Goal: Task Accomplishment & Management: Manage account settings

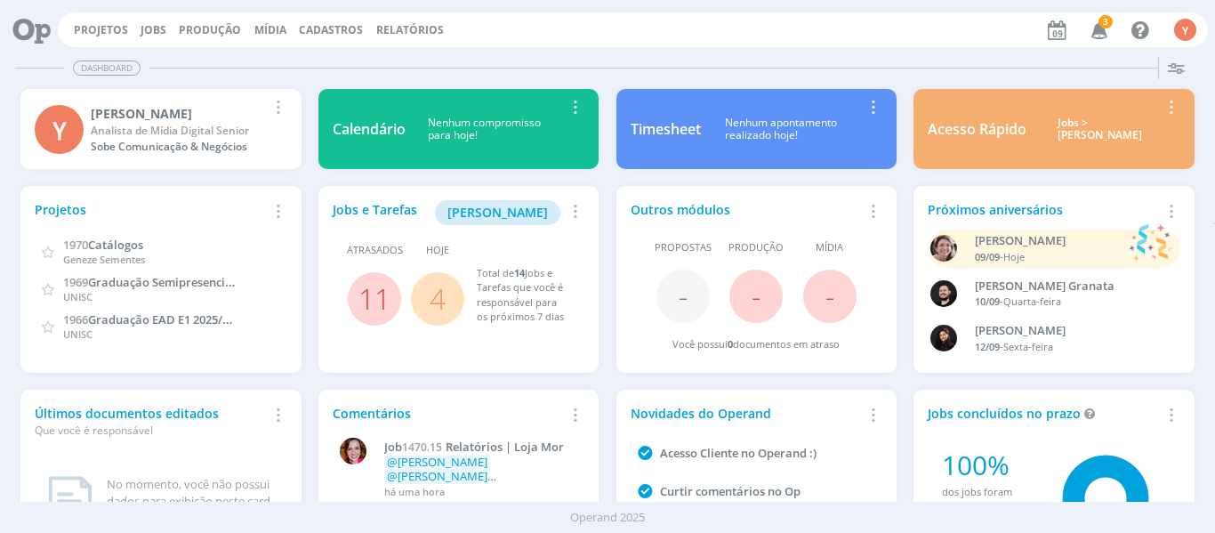
click at [435, 314] on link "4" at bounding box center [438, 298] width 16 height 38
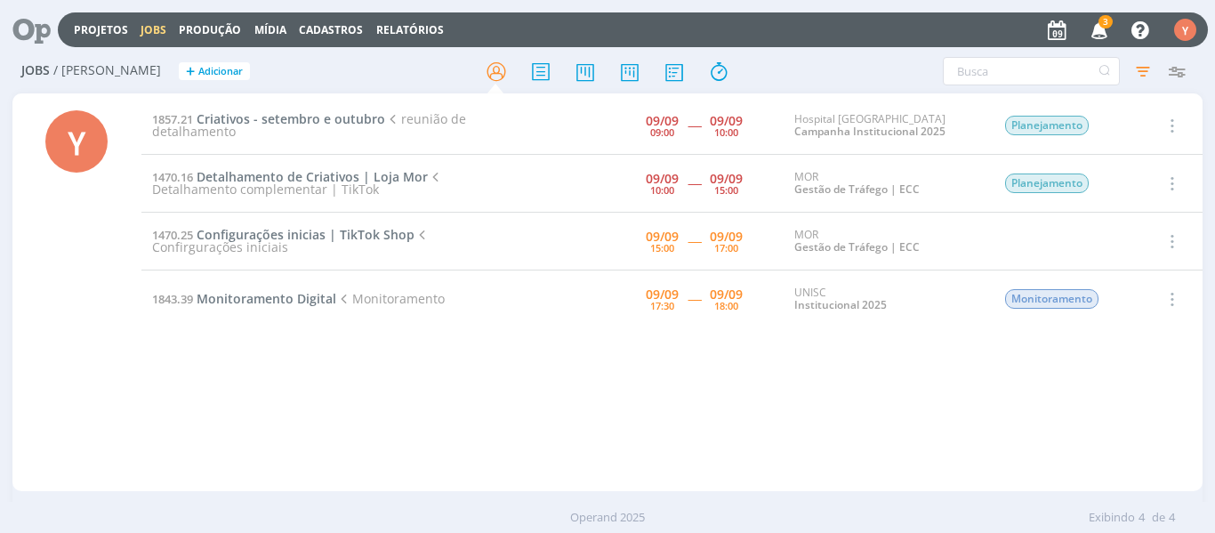
click at [144, 31] on link "Jobs" at bounding box center [154, 29] width 26 height 15
click at [1139, 74] on icon "button" at bounding box center [1143, 71] width 32 height 32
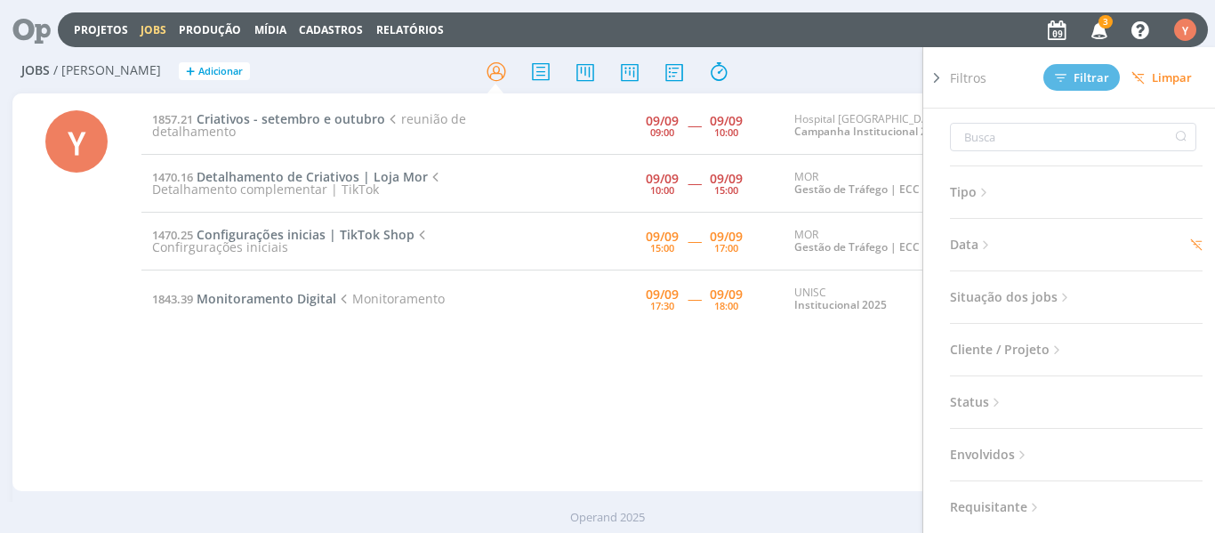
click at [630, 392] on div "1857.21 Criativos - setembro e outubro reunião de detalhamento 09/09 09:00 ----…" at bounding box center [672, 292] width 1062 height 391
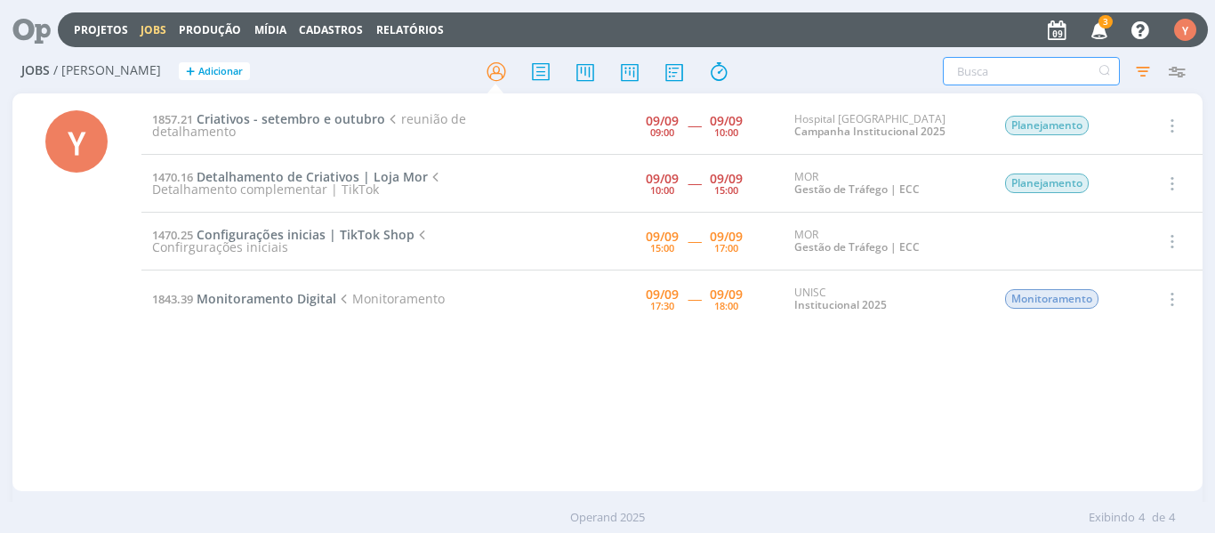
click at [1011, 75] on input "text" at bounding box center [1031, 71] width 177 height 28
type input "e"
type input "mor empresas"
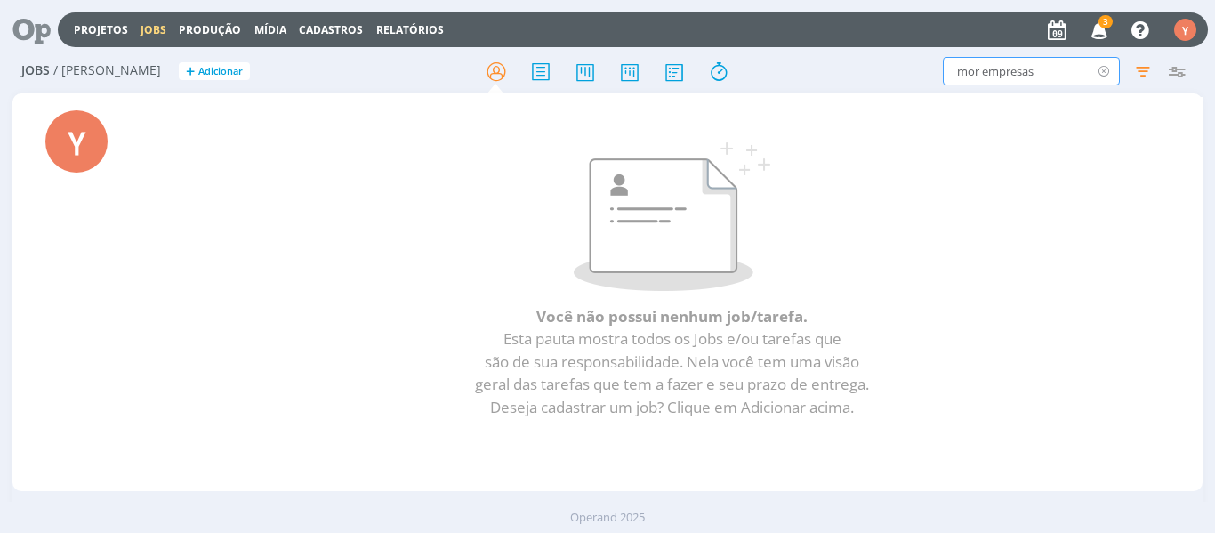
click at [1108, 64] on icon at bounding box center [1104, 71] width 22 height 28
click at [1147, 70] on icon "button" at bounding box center [1143, 71] width 32 height 32
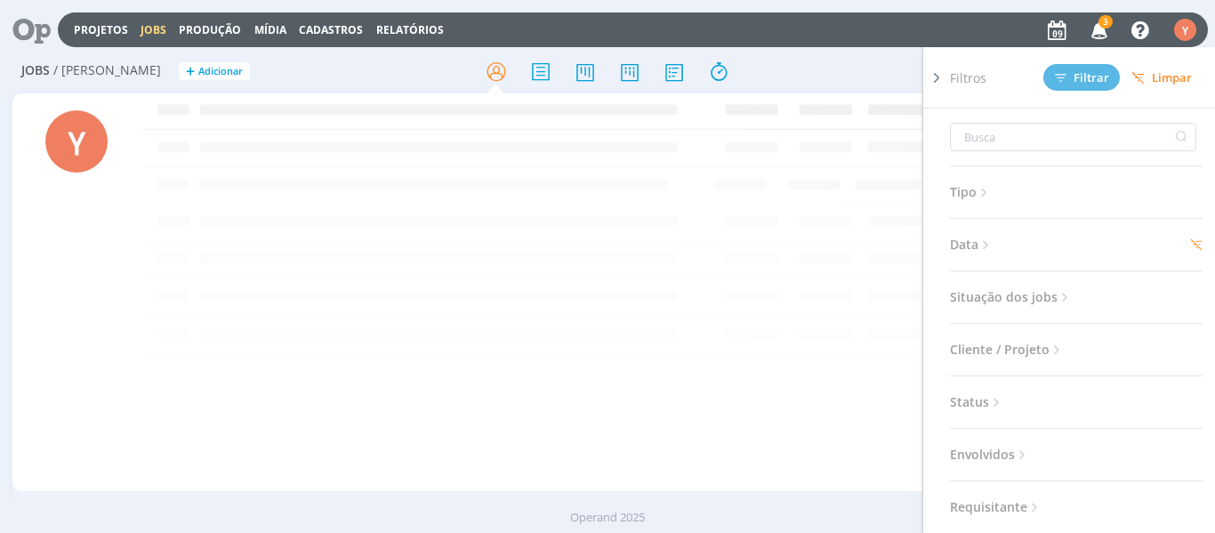
click at [980, 240] on span "Data" at bounding box center [972, 244] width 44 height 23
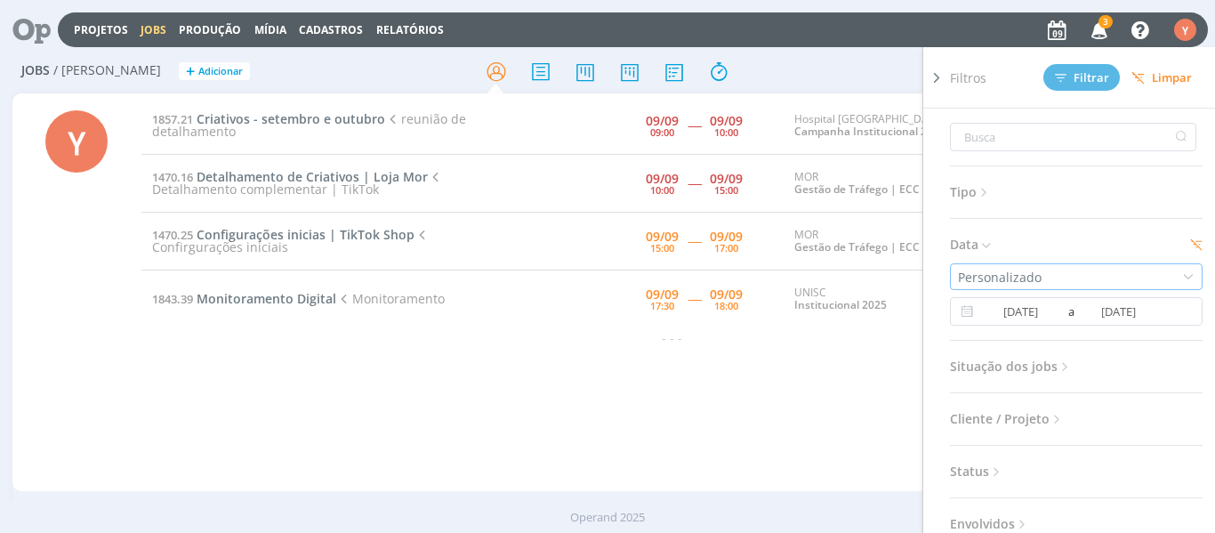
click at [1122, 268] on div "Personalizado" at bounding box center [1076, 276] width 253 height 27
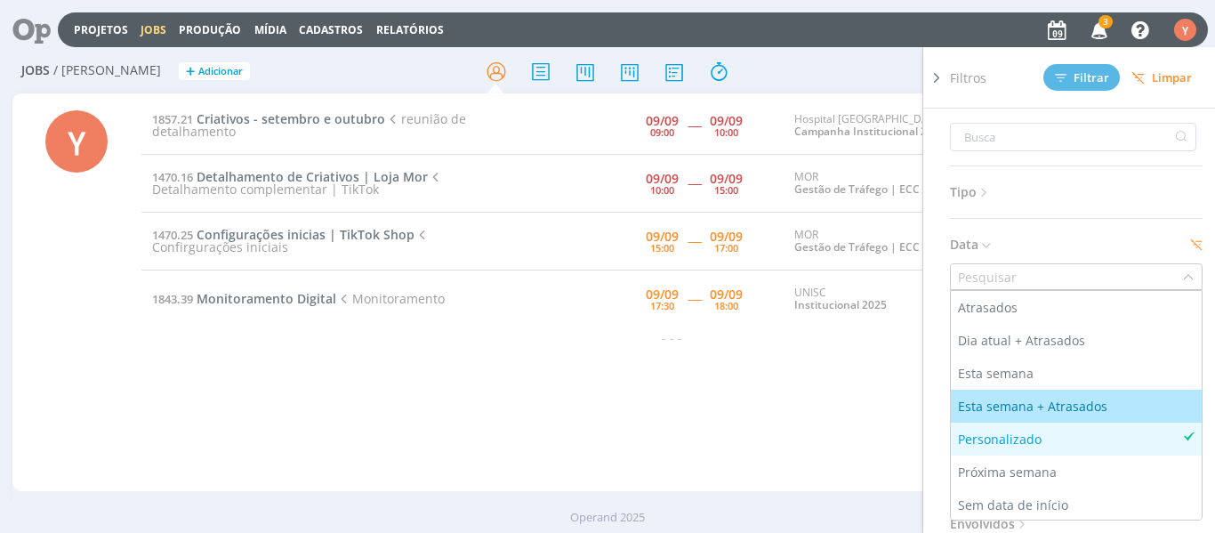
click at [1042, 416] on li "Esta semana + Atrasados" at bounding box center [1076, 406] width 251 height 33
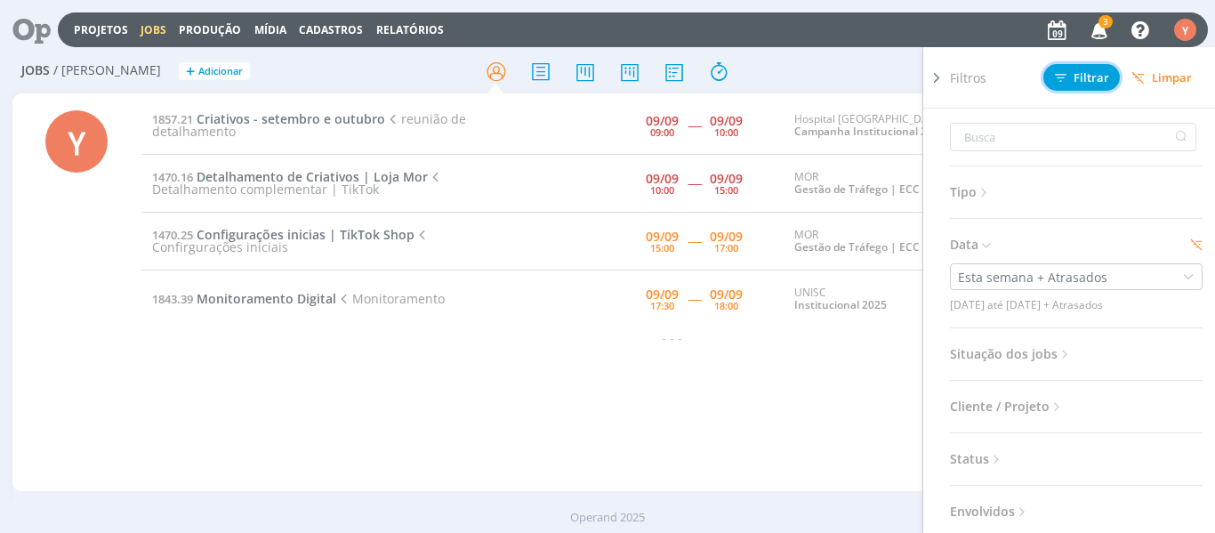
click at [1076, 73] on span "Filtrar" at bounding box center [1082, 78] width 54 height 12
click at [981, 352] on span "Situação dos jobs" at bounding box center [1011, 353] width 123 height 23
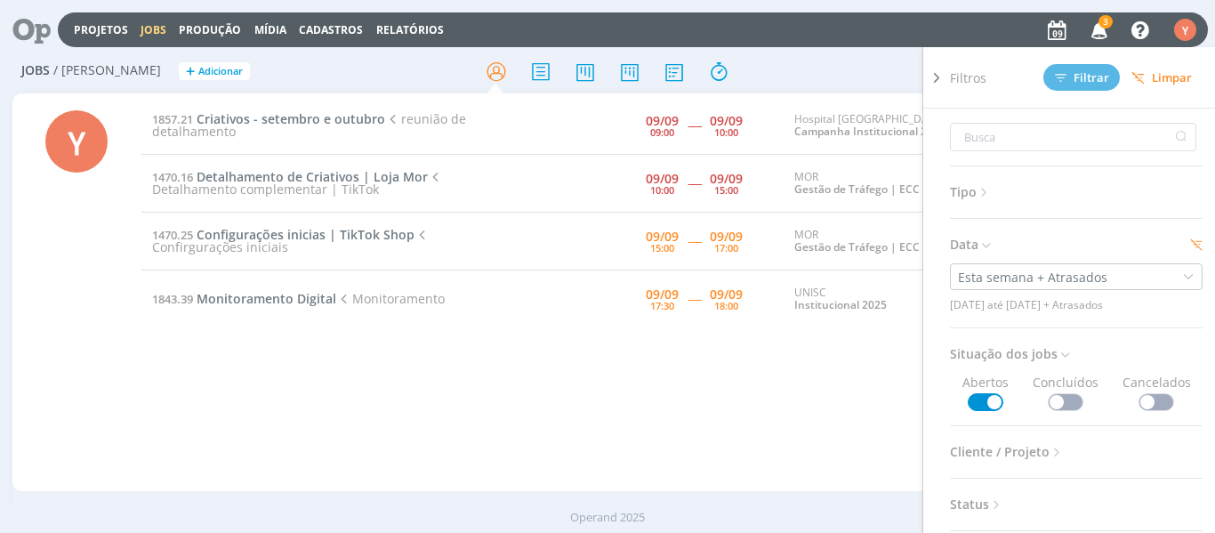
click at [608, 402] on div "1857.21 Criativos - setembro e outubro reunião de detalhamento 09/09 09:00 ----…" at bounding box center [672, 292] width 1062 height 391
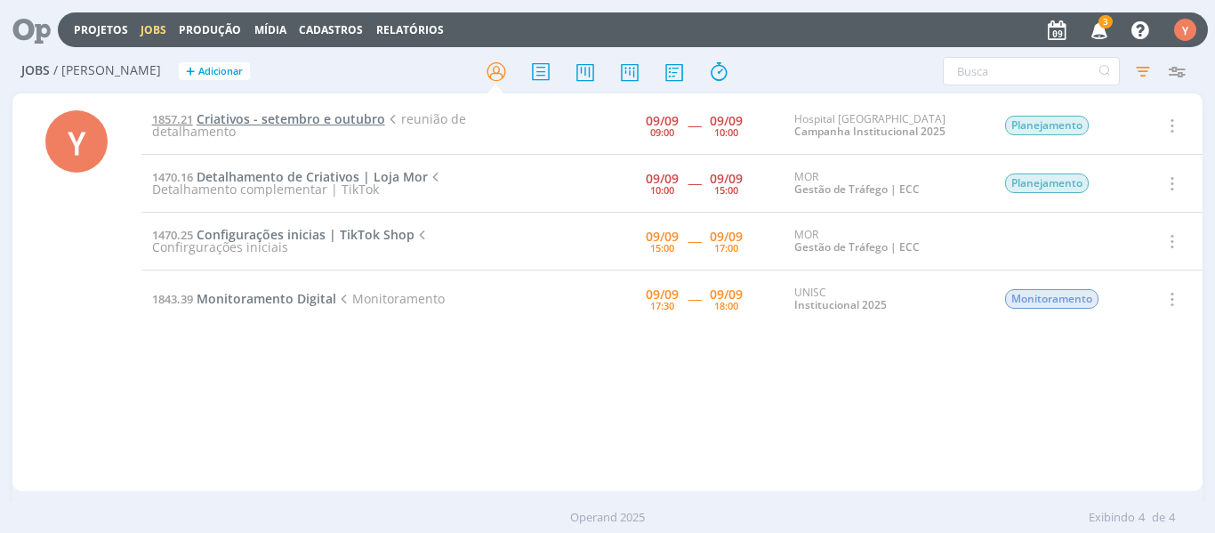
click at [360, 125] on span "Criativos - setembro e outubro" at bounding box center [291, 118] width 189 height 17
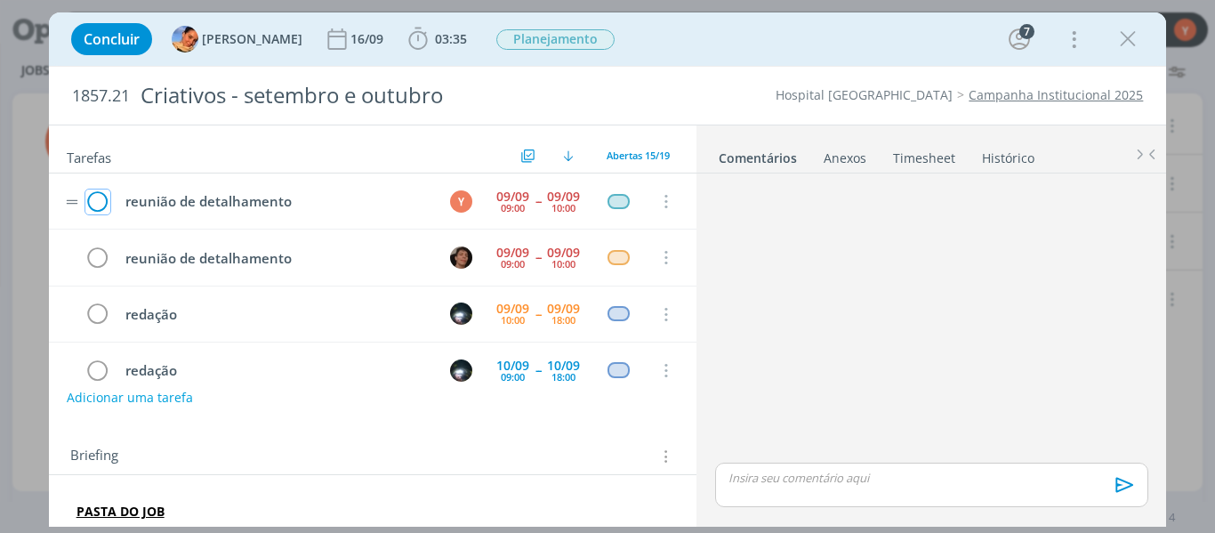
click at [99, 196] on icon "dialog" at bounding box center [97, 202] width 25 height 27
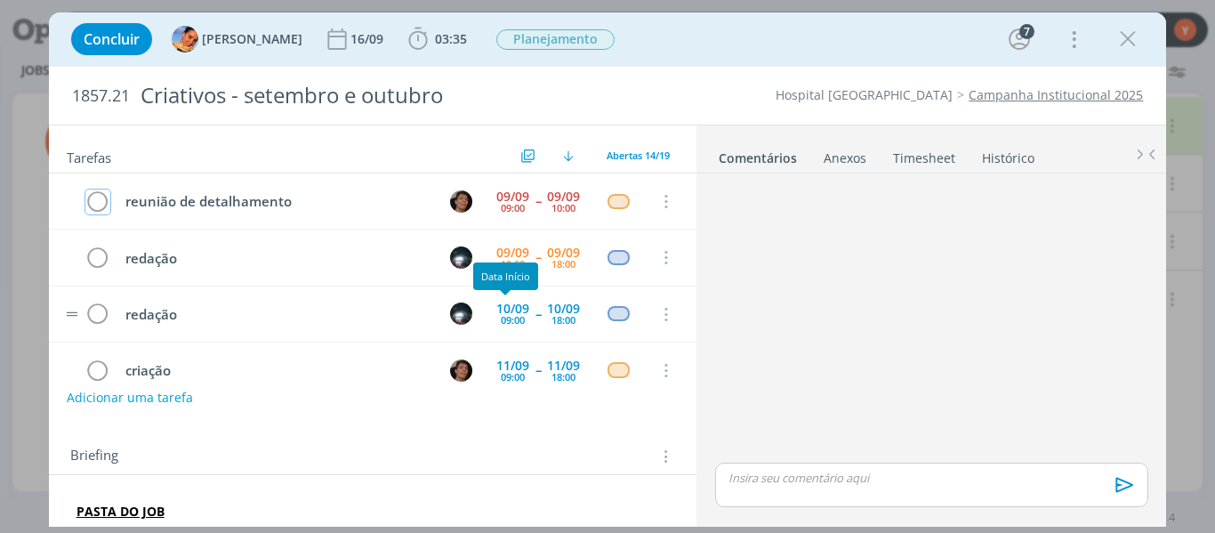
drag, startPoint x: 99, startPoint y: 196, endPoint x: 577, endPoint y: 324, distance: 495.4
click at [1132, 42] on icon "dialog" at bounding box center [1128, 39] width 27 height 27
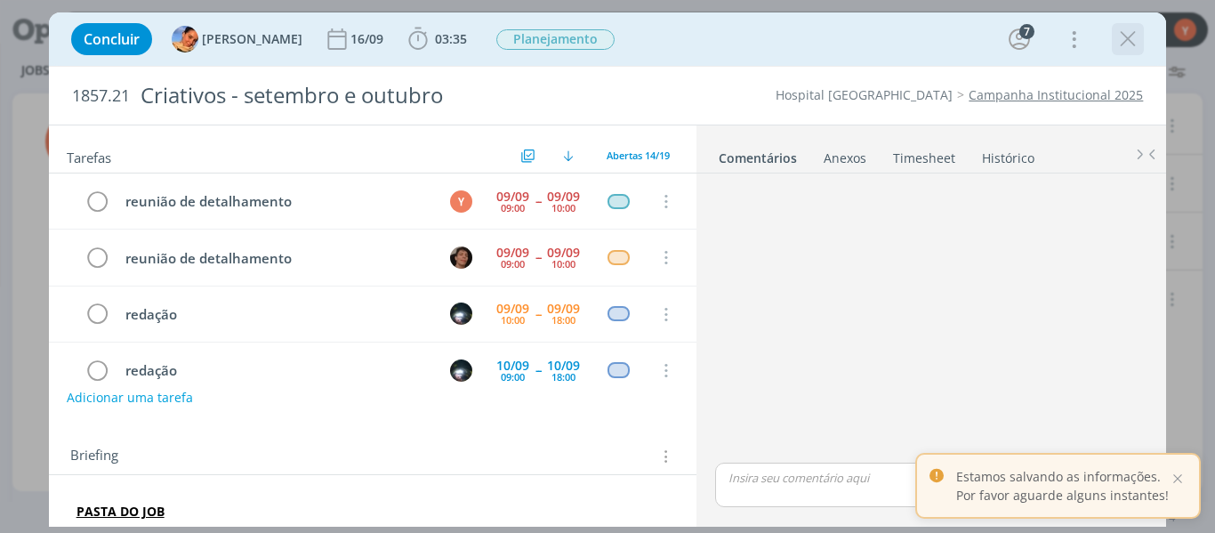
click at [1132, 24] on div "dialog" at bounding box center [1128, 39] width 32 height 32
click at [1122, 39] on icon "dialog" at bounding box center [1128, 39] width 27 height 27
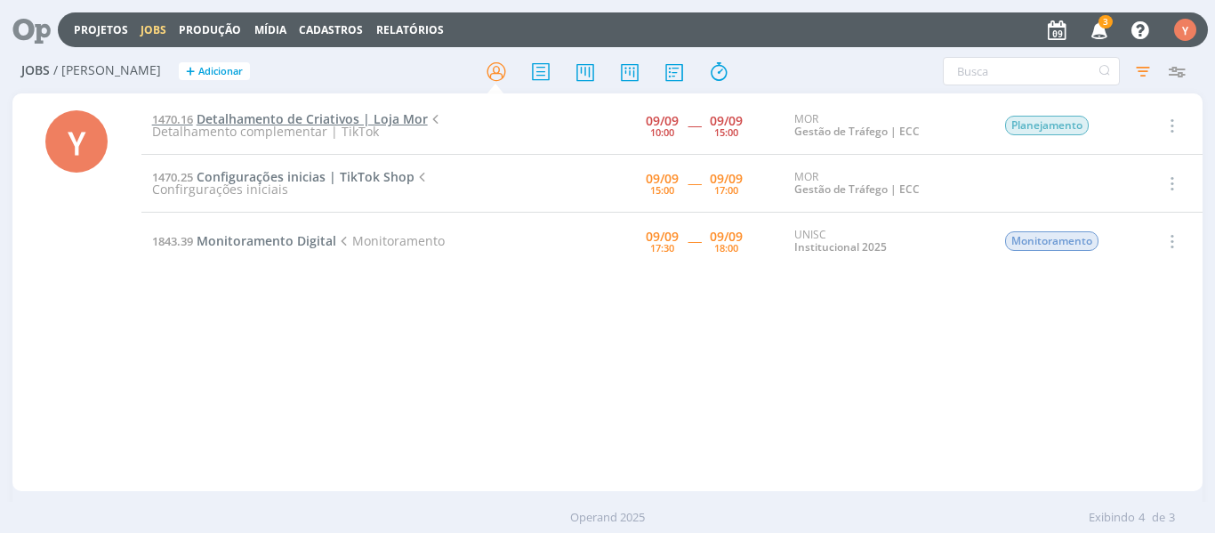
click at [368, 123] on span "Detalhamento de Criativos | Loja Mor" at bounding box center [312, 118] width 231 height 17
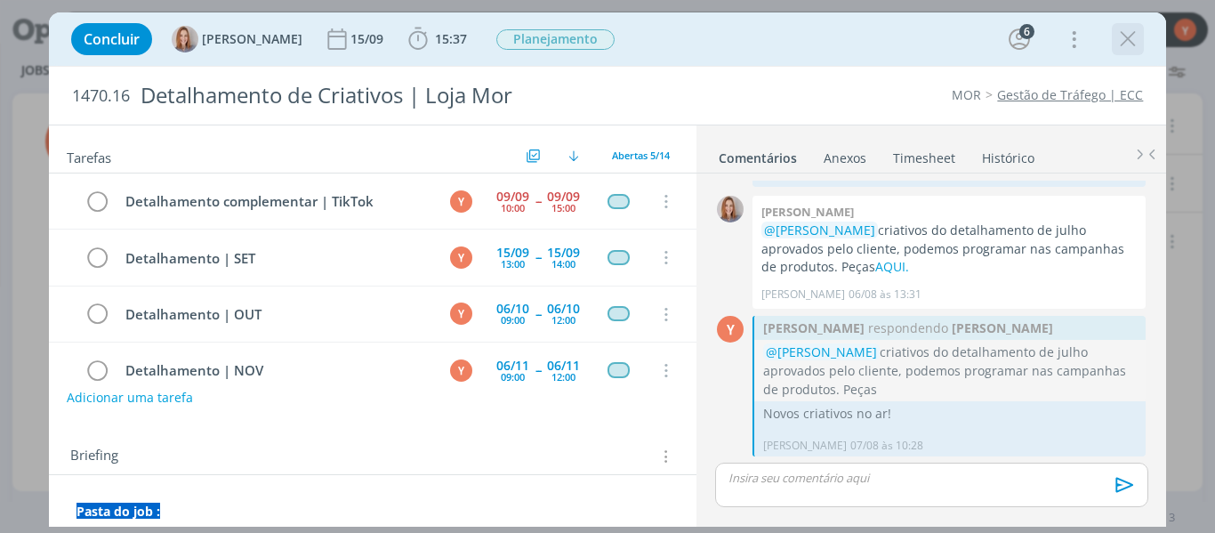
click at [1132, 32] on icon "dialog" at bounding box center [1128, 39] width 27 height 27
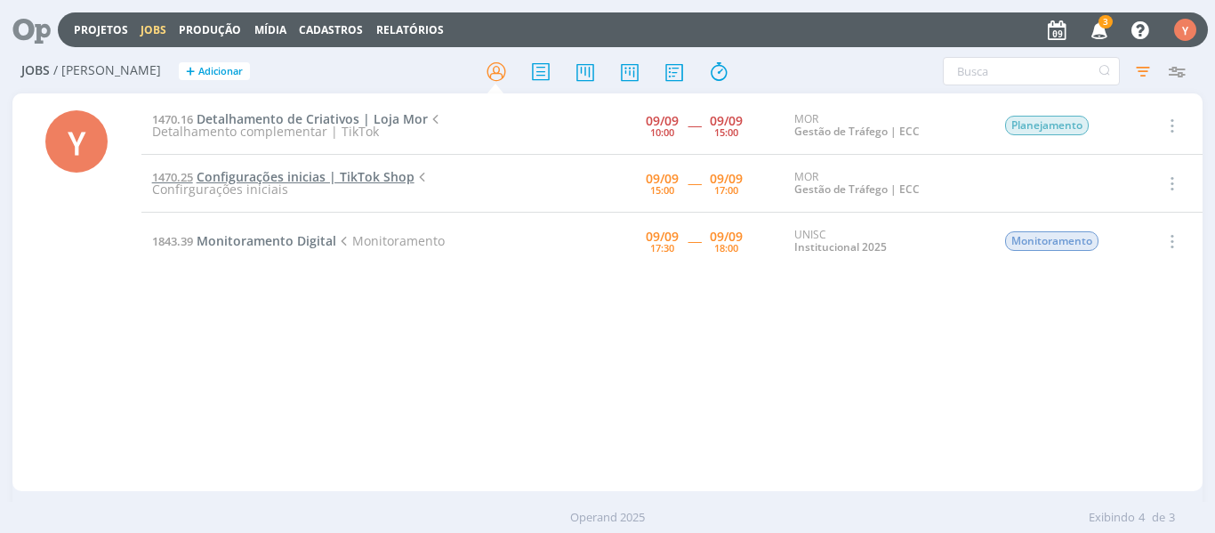
click at [313, 184] on span "Configurações inicias | TikTok Shop" at bounding box center [306, 176] width 218 height 17
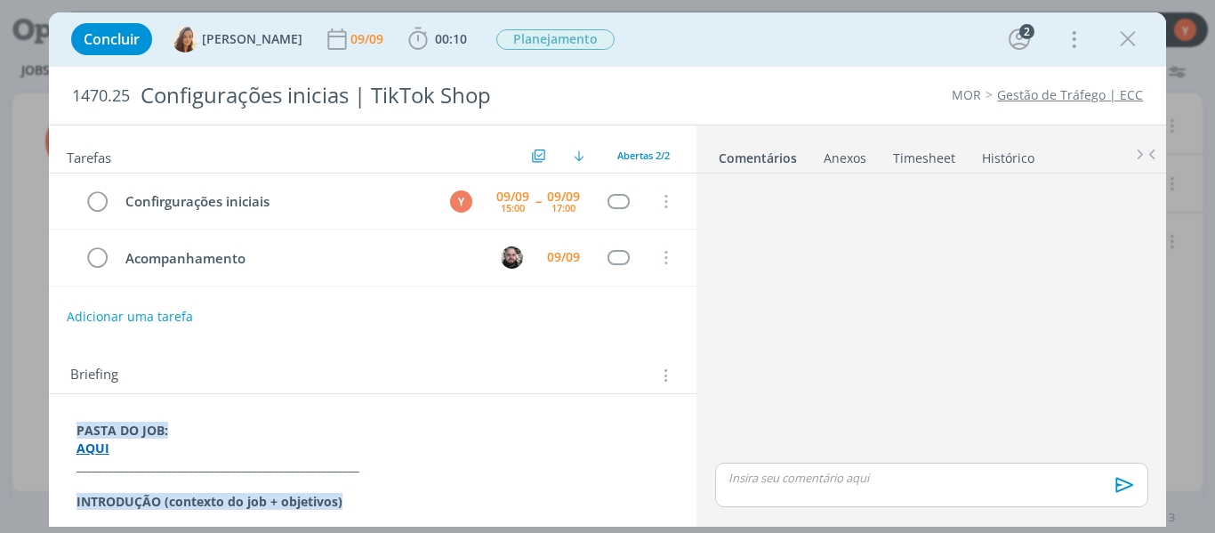
click at [971, 99] on link "MOR" at bounding box center [966, 94] width 29 height 17
click at [1129, 37] on icon "dialog" at bounding box center [1128, 39] width 27 height 27
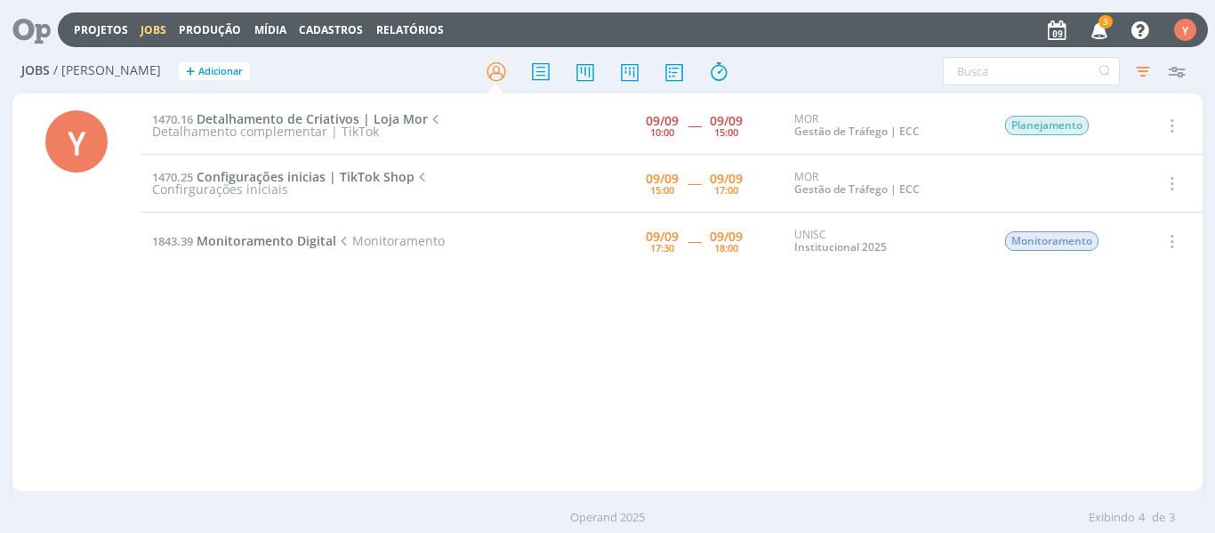
click at [807, 117] on div "MOR Gestão de Tráfego | ECC" at bounding box center [885, 126] width 183 height 26
click at [1180, 122] on icon "button" at bounding box center [1172, 125] width 20 height 21
click at [562, 85] on div at bounding box center [607, 71] width 397 height 32
click at [1096, 28] on icon "button" at bounding box center [1099, 29] width 31 height 30
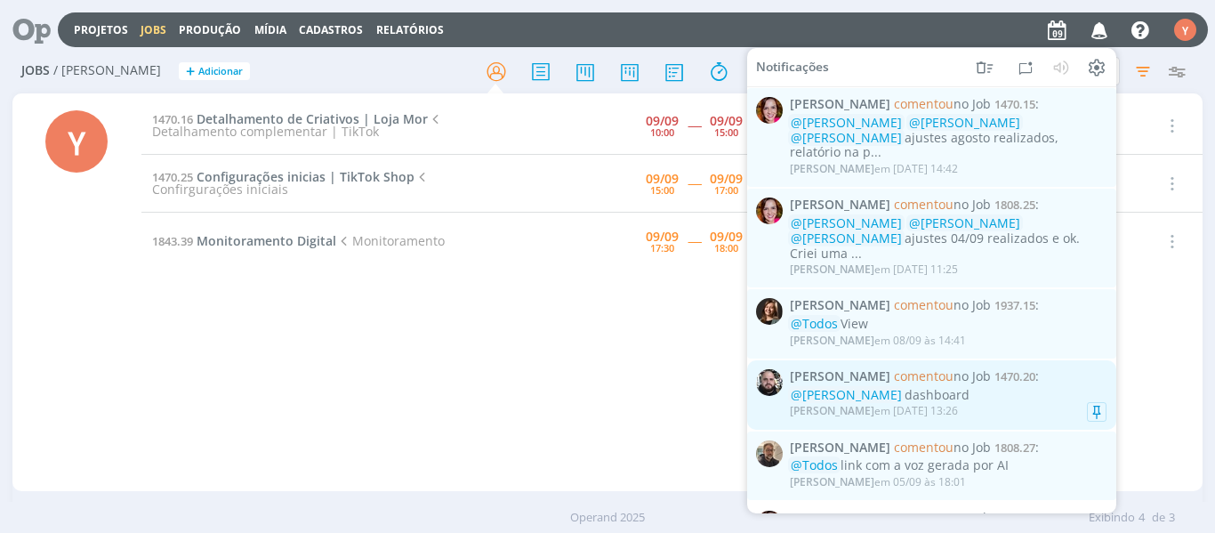
click at [1026, 388] on div "@Yuri Lopardo dashboard" at bounding box center [948, 395] width 317 height 15
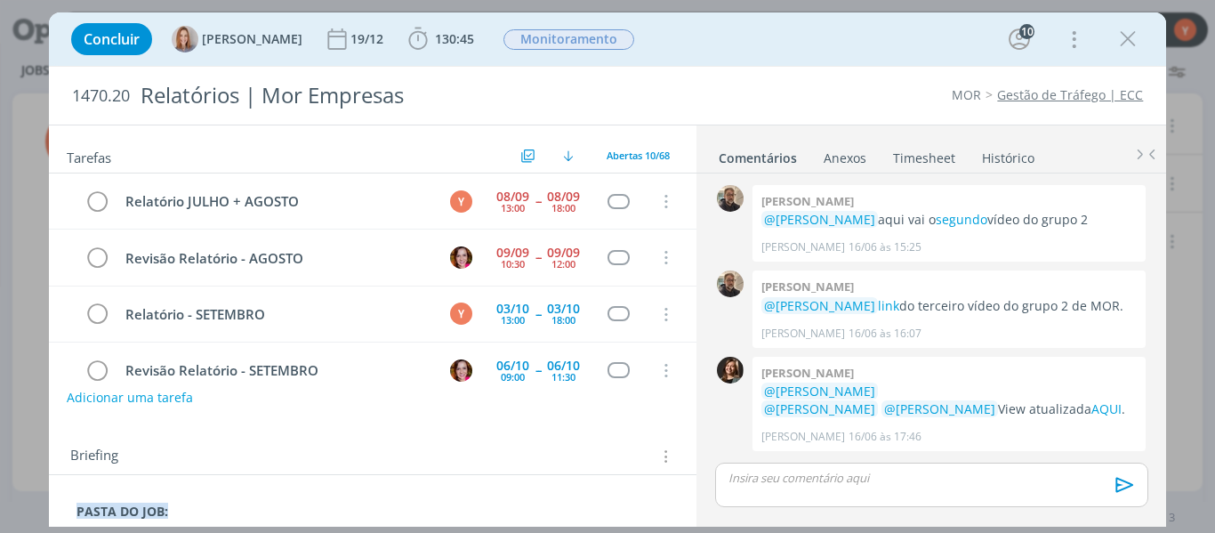
scroll to position [1741, 0]
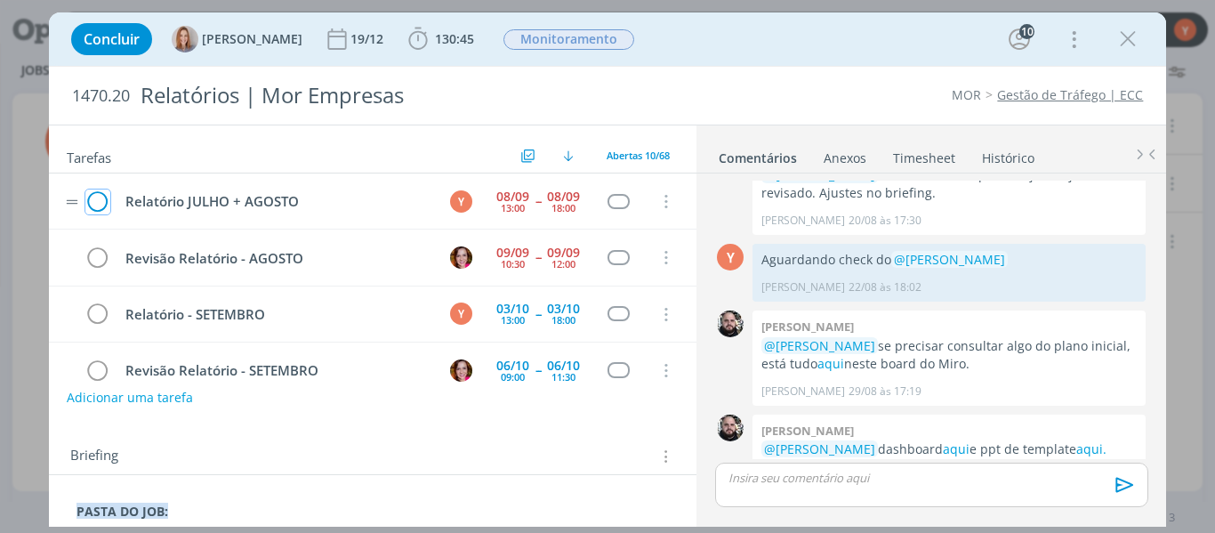
click at [92, 202] on icon "dialog" at bounding box center [97, 202] width 25 height 27
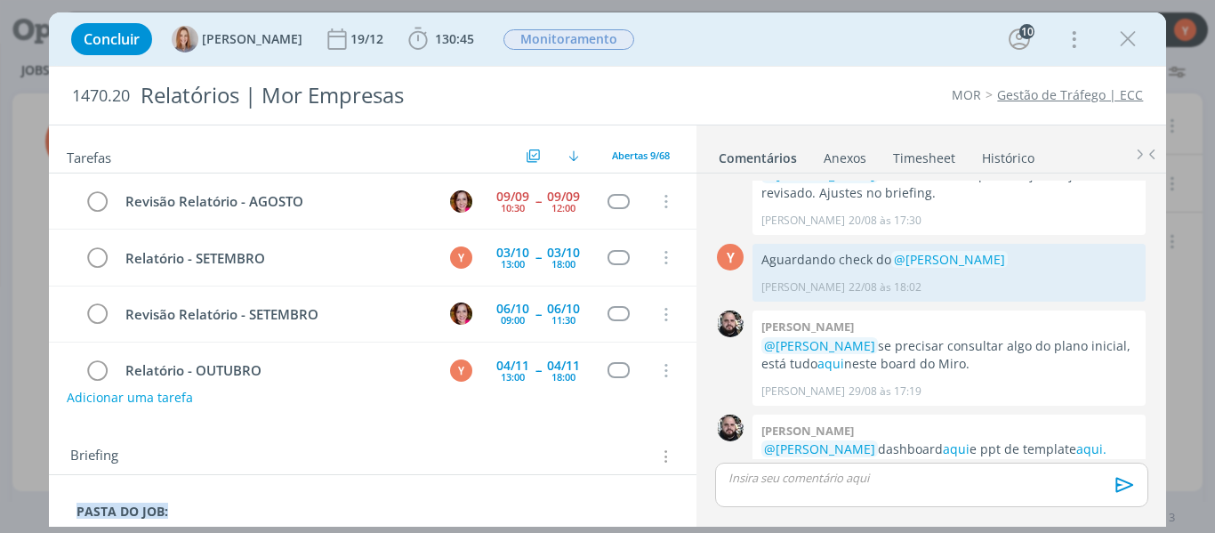
drag, startPoint x: 686, startPoint y: 143, endPoint x: 688, endPoint y: 158, distance: 15.2
click at [688, 158] on div "Tarefas Usar Job de template Criar template a partir deste job Visualizar Templ…" at bounding box center [373, 149] width 649 height 48
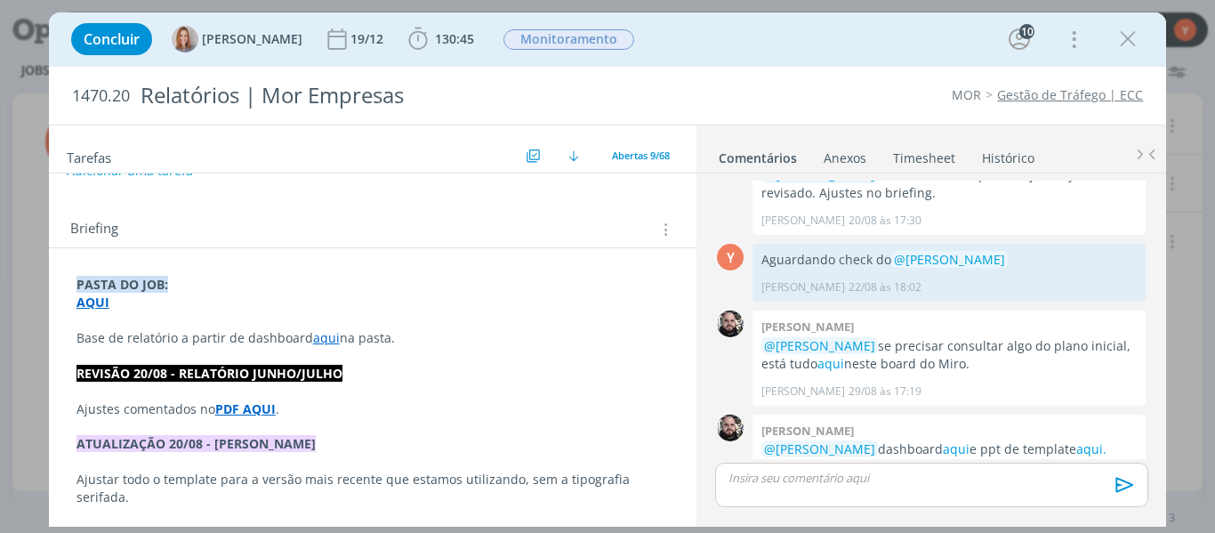
scroll to position [254, 0]
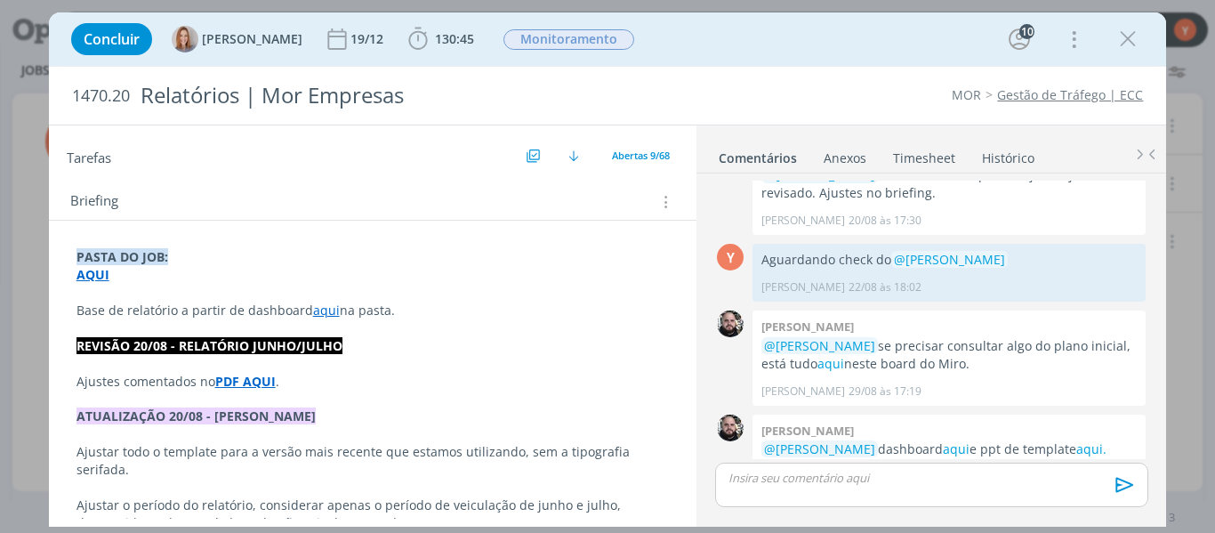
click at [96, 291] on p "dialog" at bounding box center [373, 293] width 593 height 18
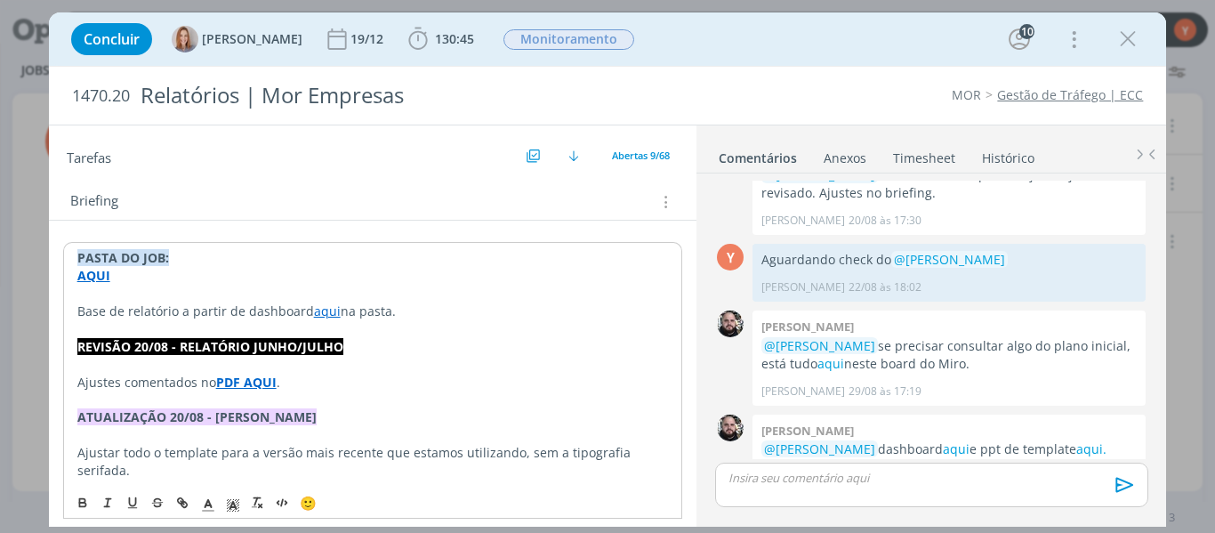
click at [98, 273] on strong "AQUI" at bounding box center [93, 275] width 33 height 17
click at [157, 310] on link "https://sobeae.sharepoint.com/:f:/s/SOBEAE/EkoMrXSGM2BHqnTZxplY9hUBayuvsmhOm1d8…" at bounding box center [192, 309] width 134 height 23
click at [839, 480] on p "dialog" at bounding box center [931, 478] width 404 height 16
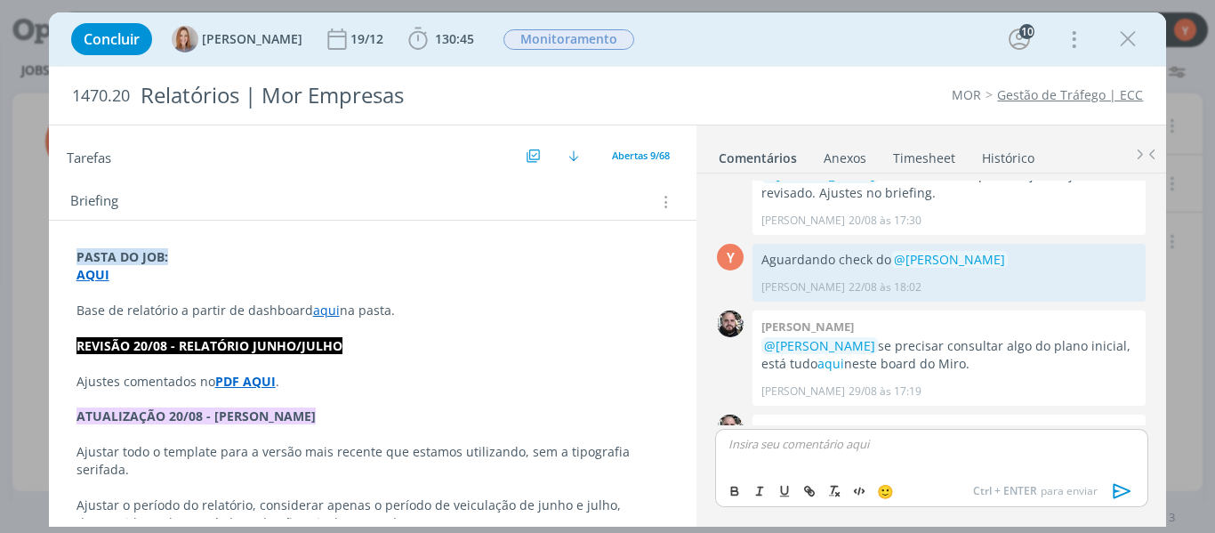
scroll to position [1775, 0]
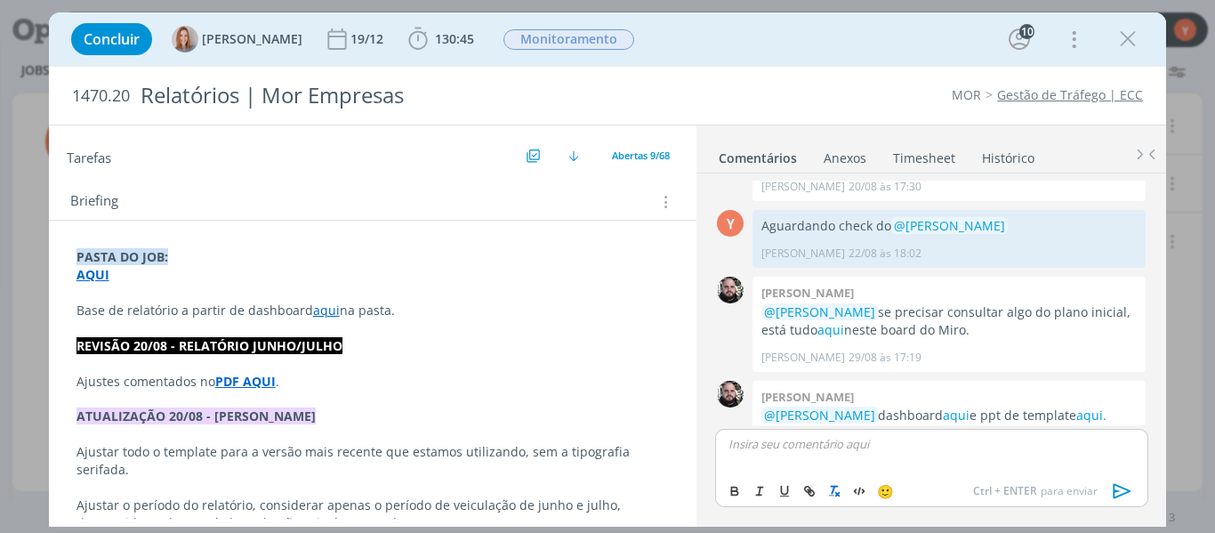
click at [839, 480] on button "dialog" at bounding box center [835, 490] width 25 height 21
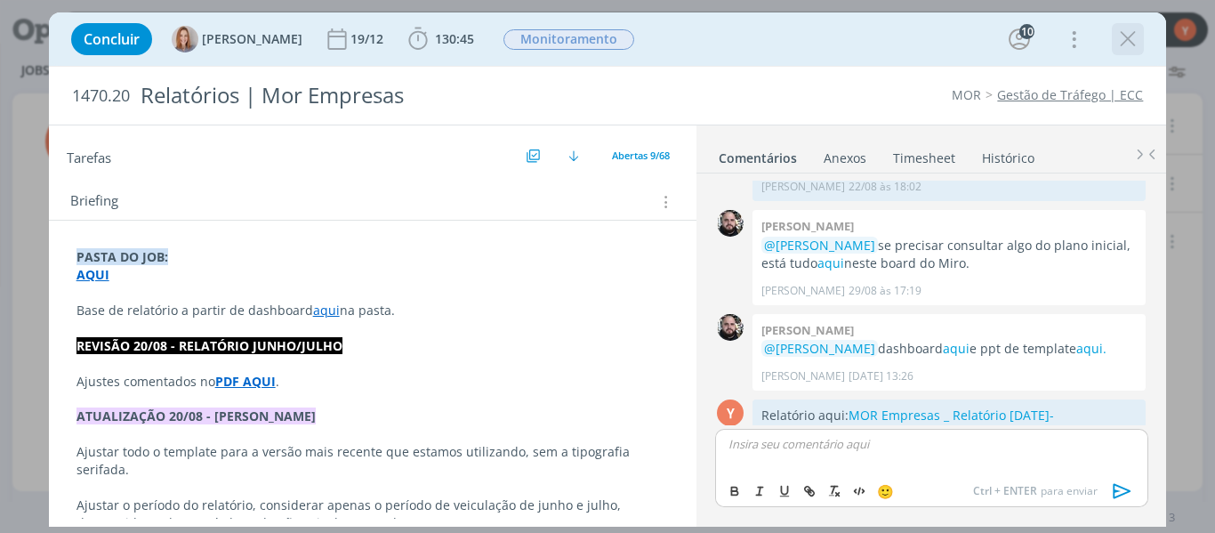
click at [1127, 37] on icon "dialog" at bounding box center [1128, 39] width 27 height 27
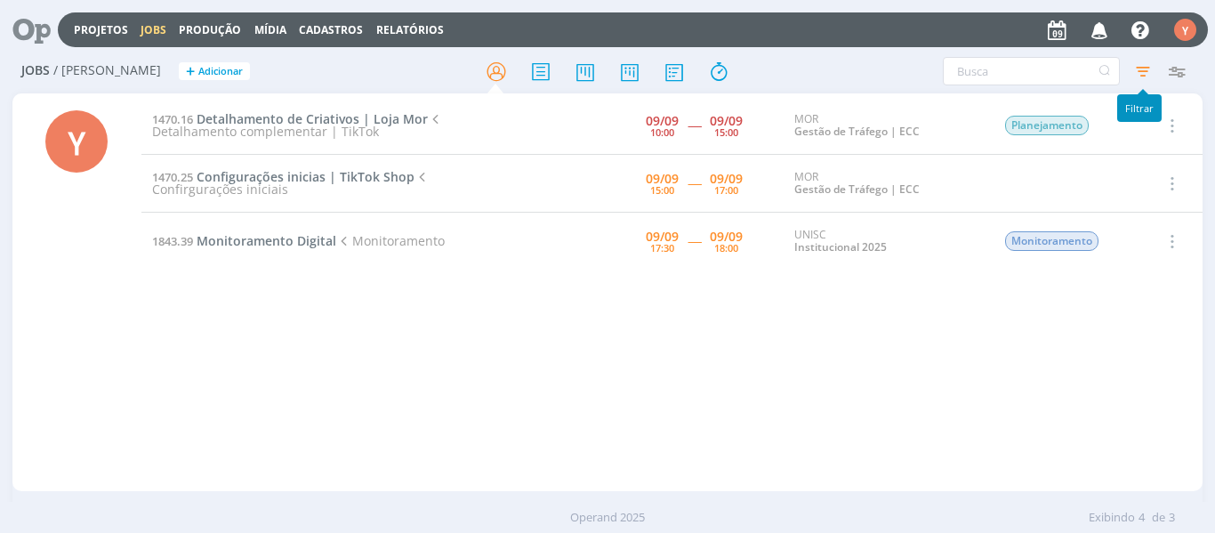
click at [1150, 67] on icon "button" at bounding box center [1143, 71] width 32 height 32
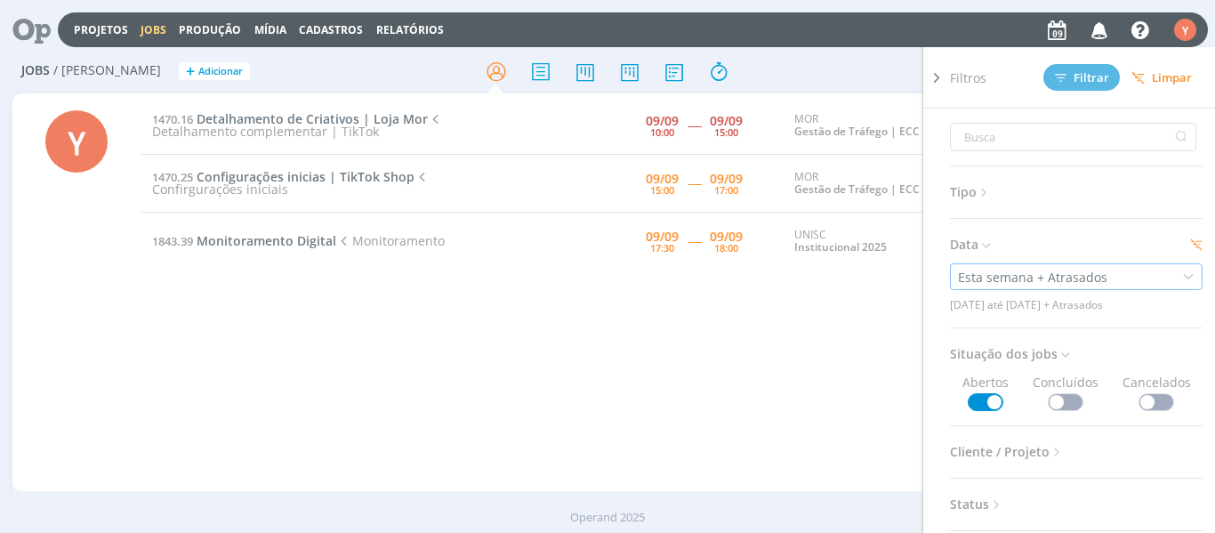
click at [1182, 278] on icon at bounding box center [1188, 276] width 12 height 12
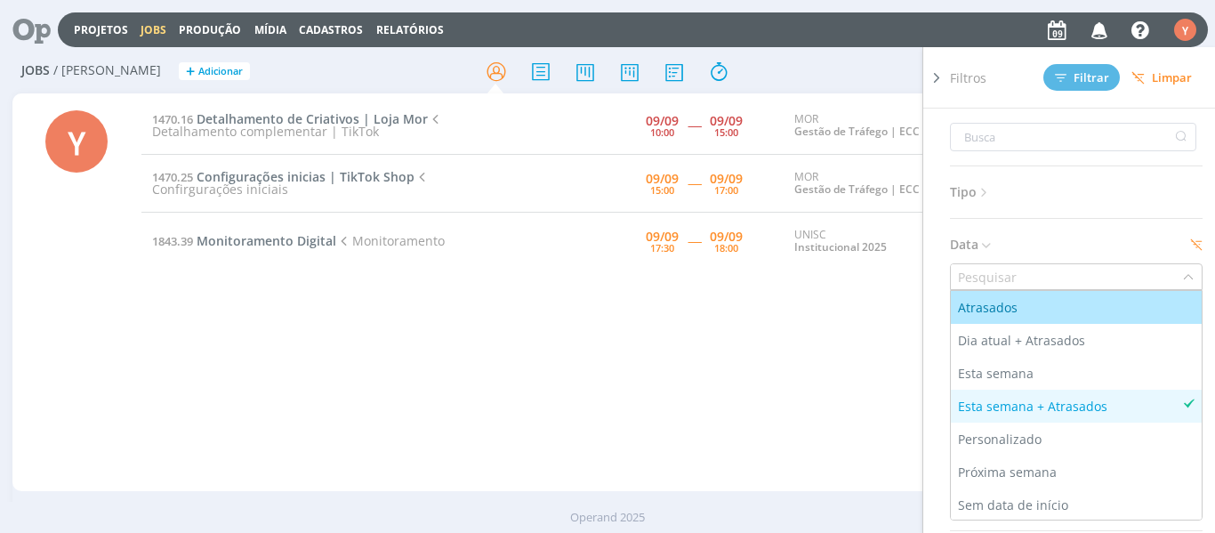
click at [1045, 302] on div "Atrasados" at bounding box center [1076, 307] width 237 height 19
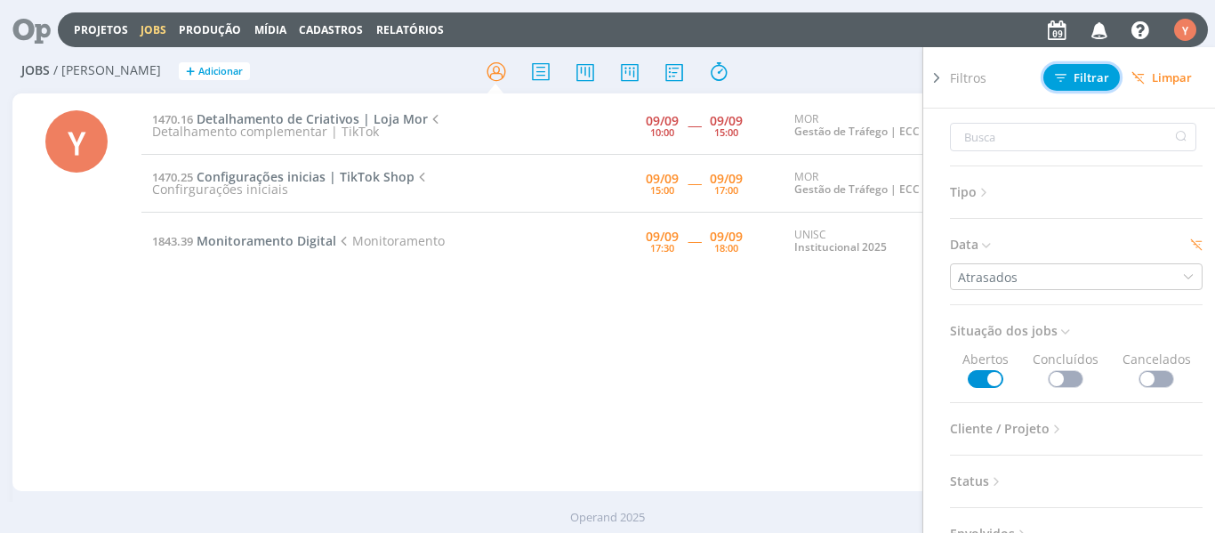
click at [1094, 75] on span "Filtrar" at bounding box center [1082, 78] width 54 height 12
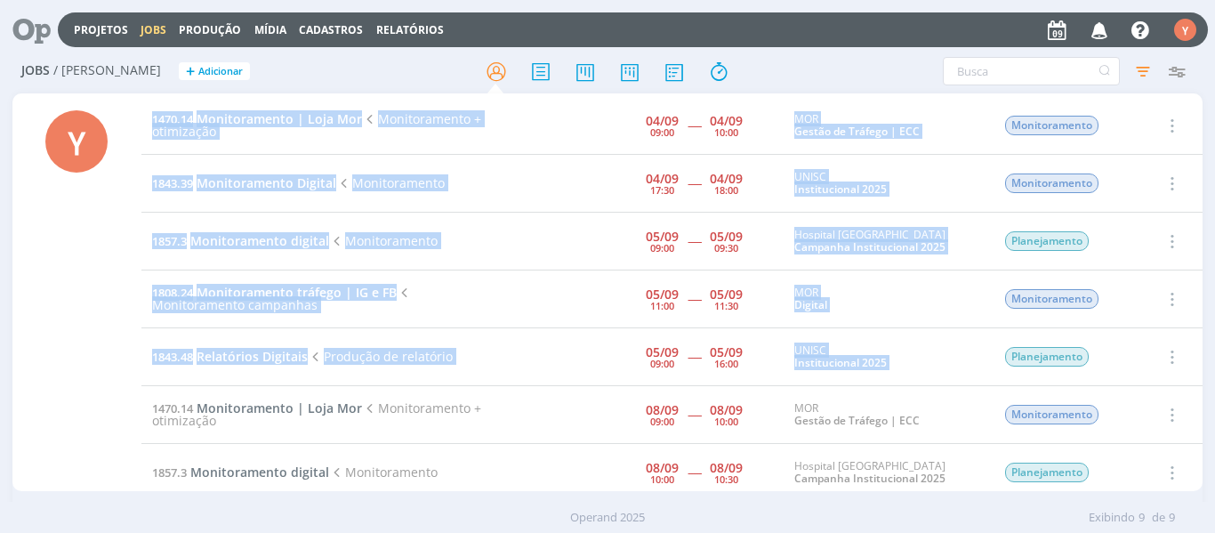
drag, startPoint x: 1214, startPoint y: 206, endPoint x: 1196, endPoint y: 350, distance: 144.3
click at [1196, 350] on div "Jobs / [PERSON_NAME] + Adicionar Filtros Filtrar [GEOGRAPHIC_DATA] Tipo Jobs e …" at bounding box center [607, 296] width 1215 height 492
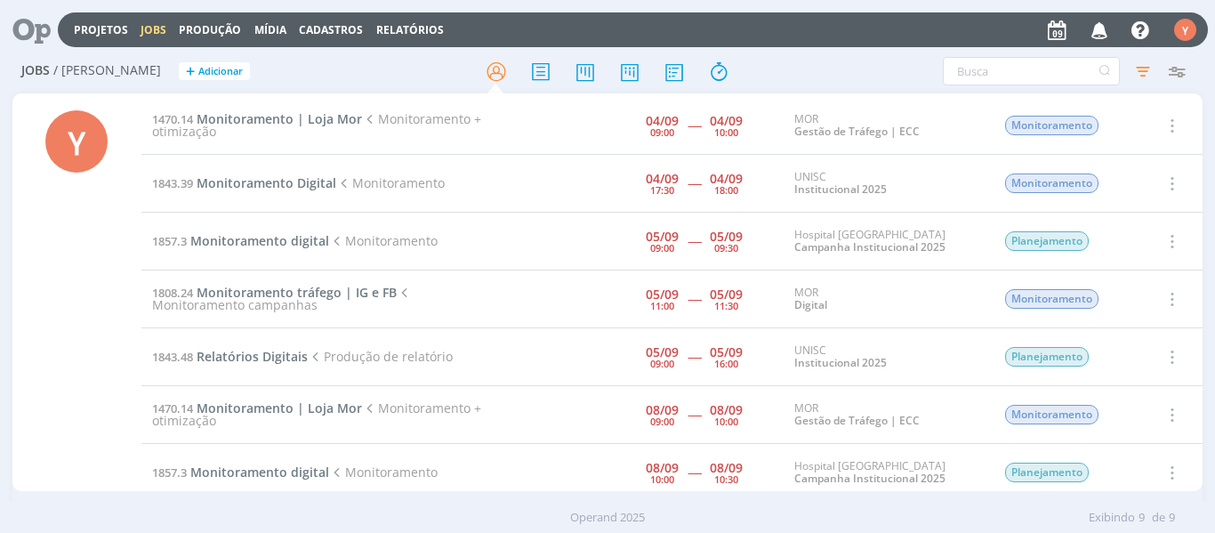
click at [1196, 350] on td "Selecionar Concluir Cancelar" at bounding box center [1172, 357] width 64 height 58
click at [318, 124] on span "Monitoramento | Loja Mor" at bounding box center [279, 118] width 165 height 17
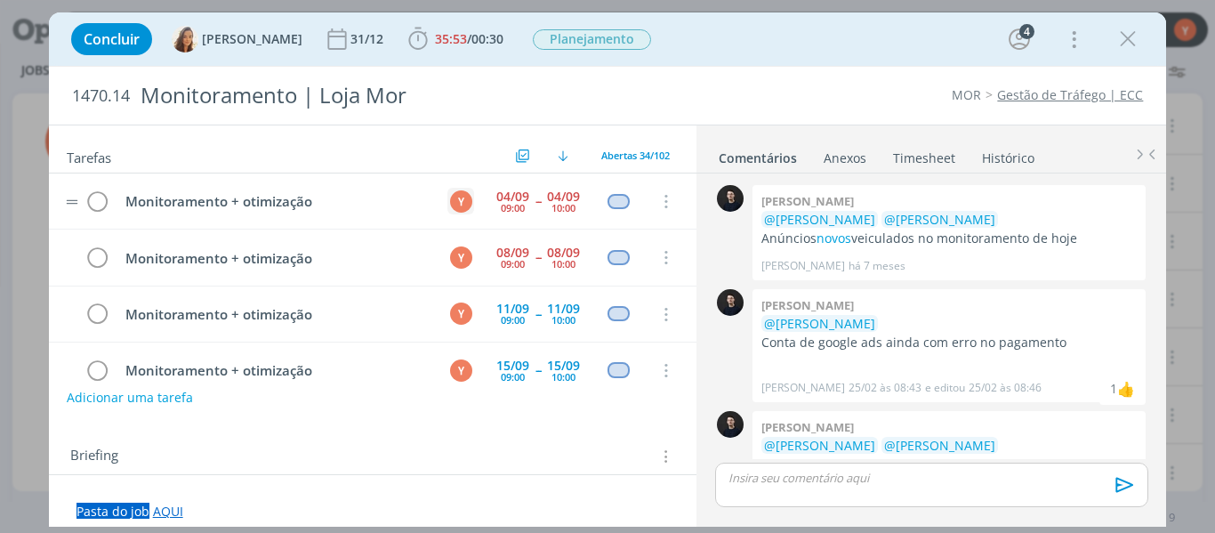
scroll to position [907, 0]
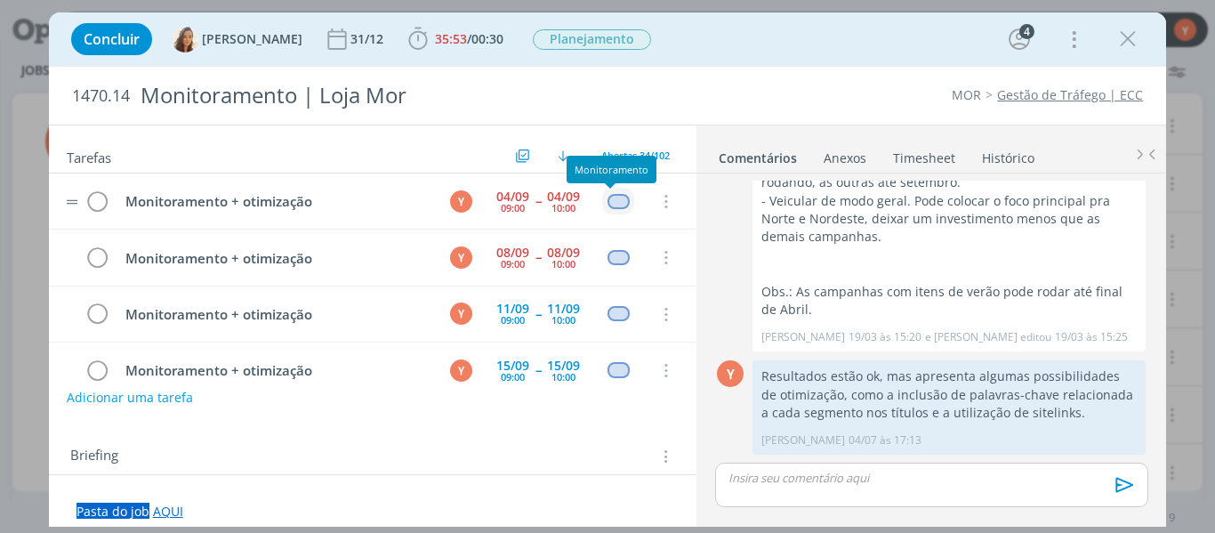
click at [609, 195] on div "dialog" at bounding box center [619, 201] width 22 height 15
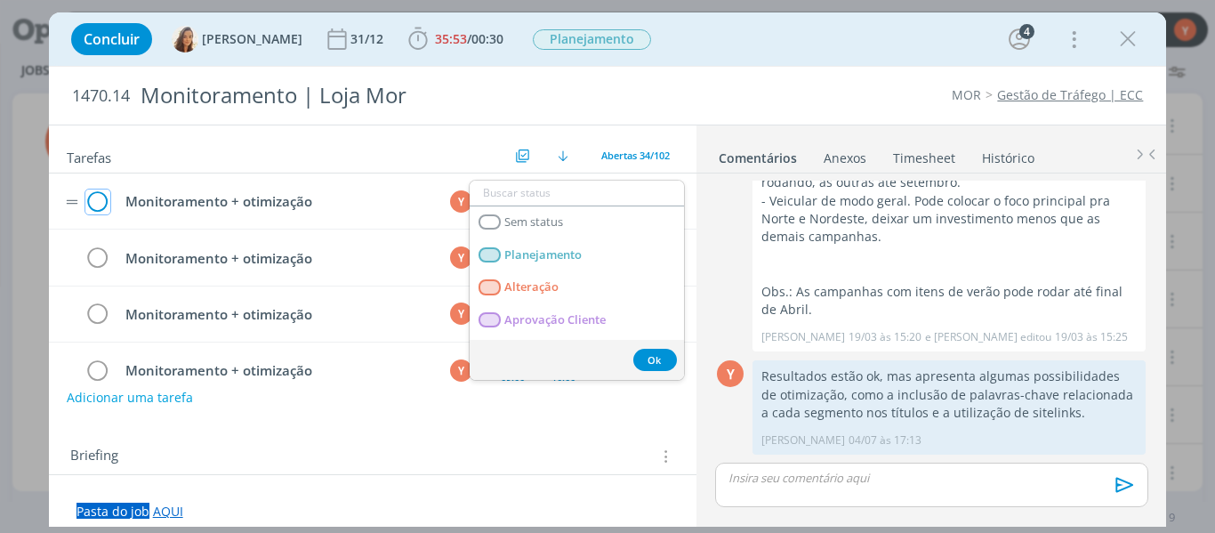
click at [97, 200] on icon "dialog" at bounding box center [97, 202] width 25 height 27
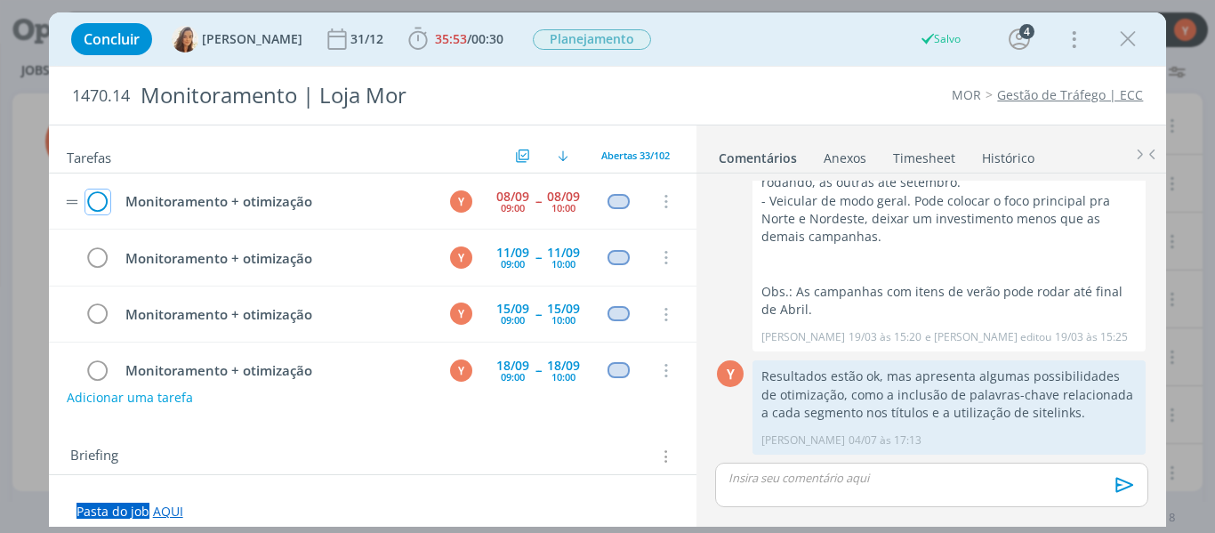
click at [100, 203] on icon "dialog" at bounding box center [97, 202] width 25 height 27
click at [1127, 40] on icon "dialog" at bounding box center [1128, 39] width 27 height 27
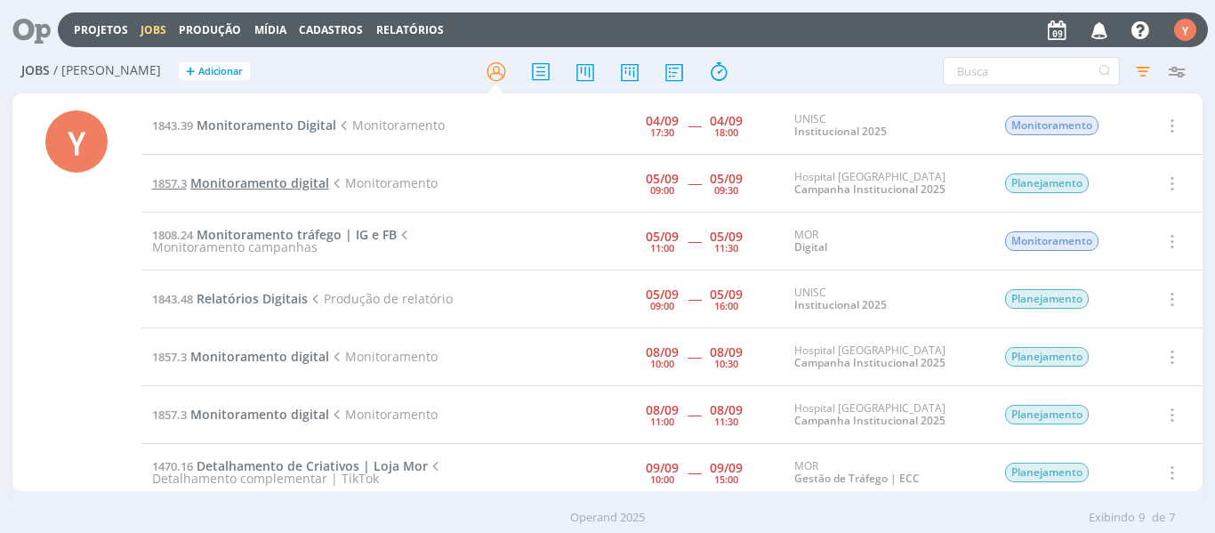
click at [278, 187] on span "Monitoramento digital" at bounding box center [259, 182] width 139 height 17
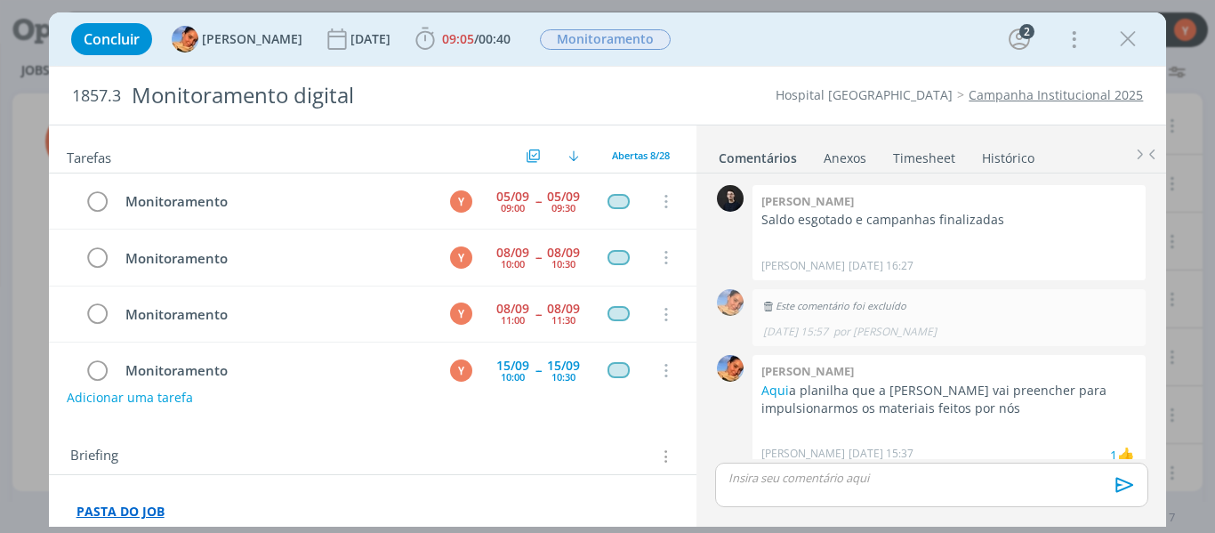
scroll to position [456, 0]
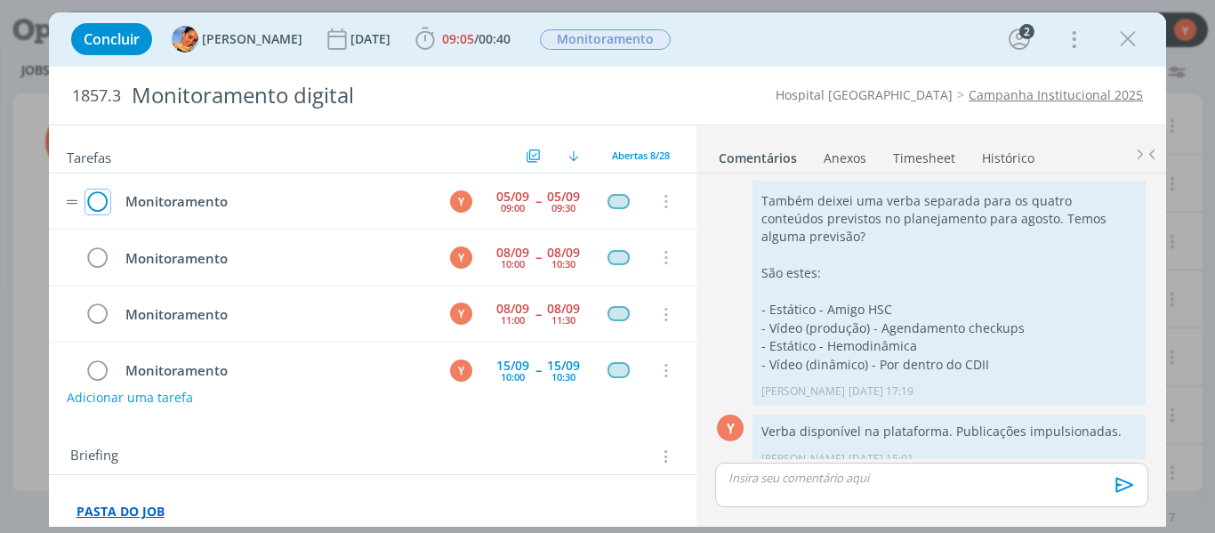
click at [88, 191] on icon "dialog" at bounding box center [97, 202] width 25 height 27
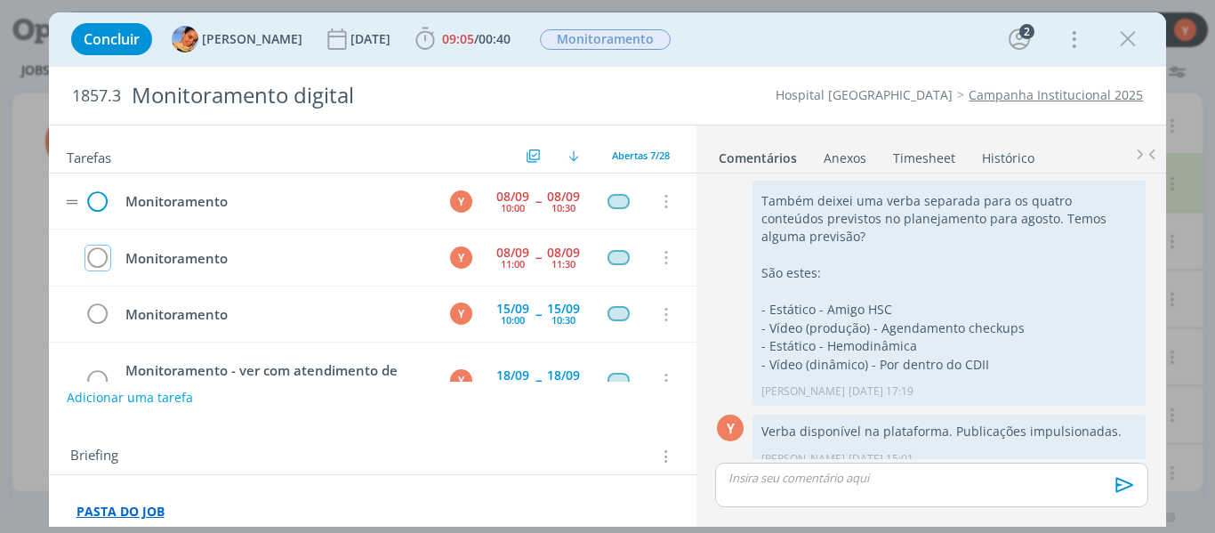
click at [105, 257] on icon "dialog" at bounding box center [97, 258] width 25 height 27
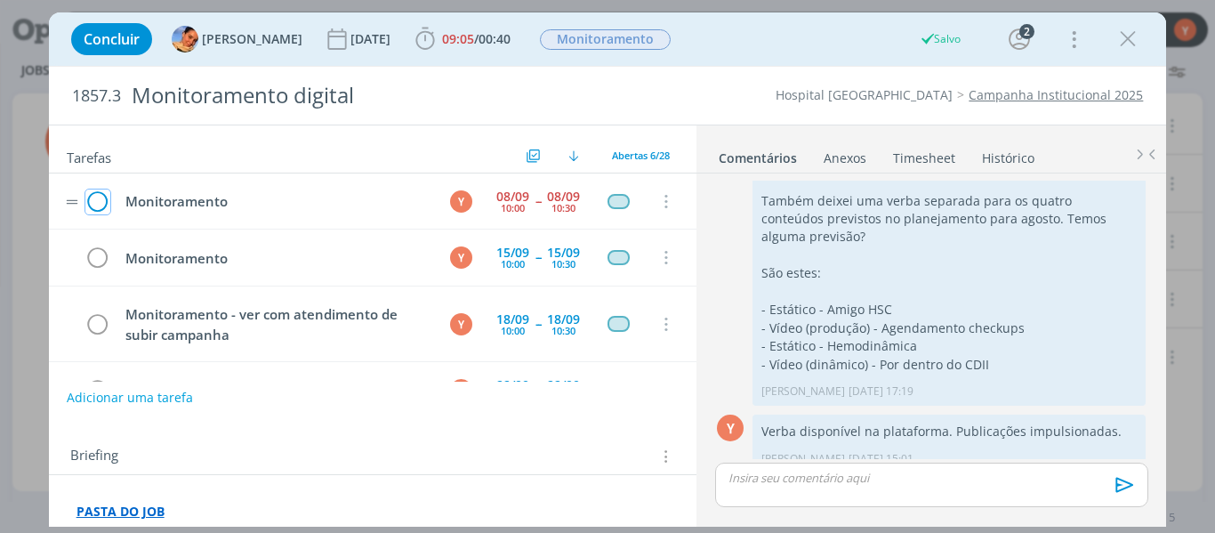
click at [95, 205] on icon "dialog" at bounding box center [97, 202] width 25 height 27
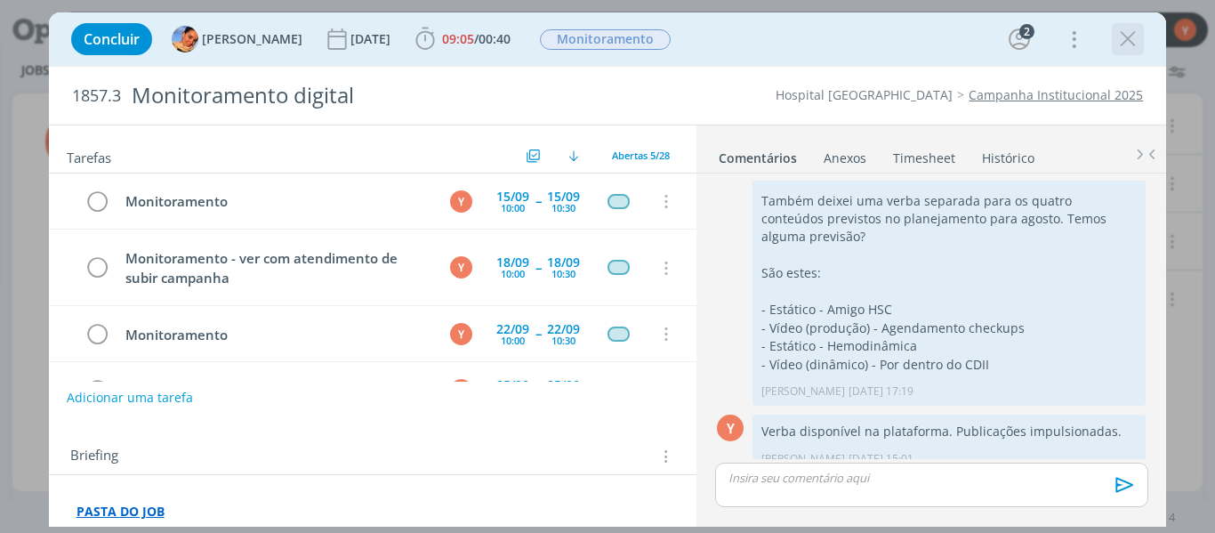
click at [1137, 37] on icon "dialog" at bounding box center [1128, 39] width 27 height 27
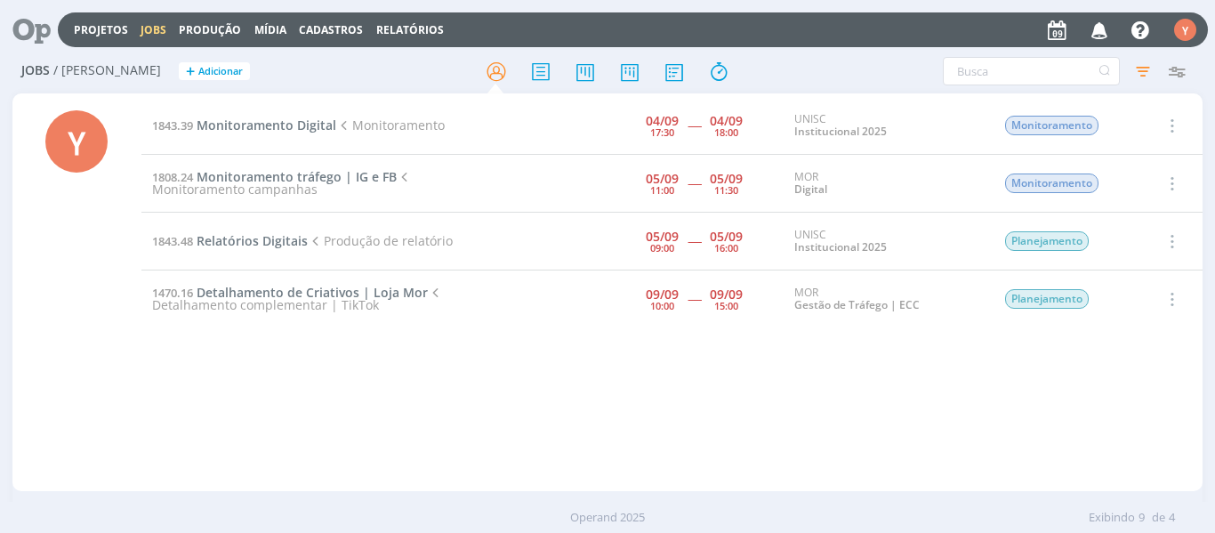
click at [262, 112] on td "1843.39 Monitoramento Digital Monitoramento" at bounding box center [320, 126] width 358 height 58
click at [262, 132] on span "Monitoramento Digital" at bounding box center [267, 125] width 140 height 17
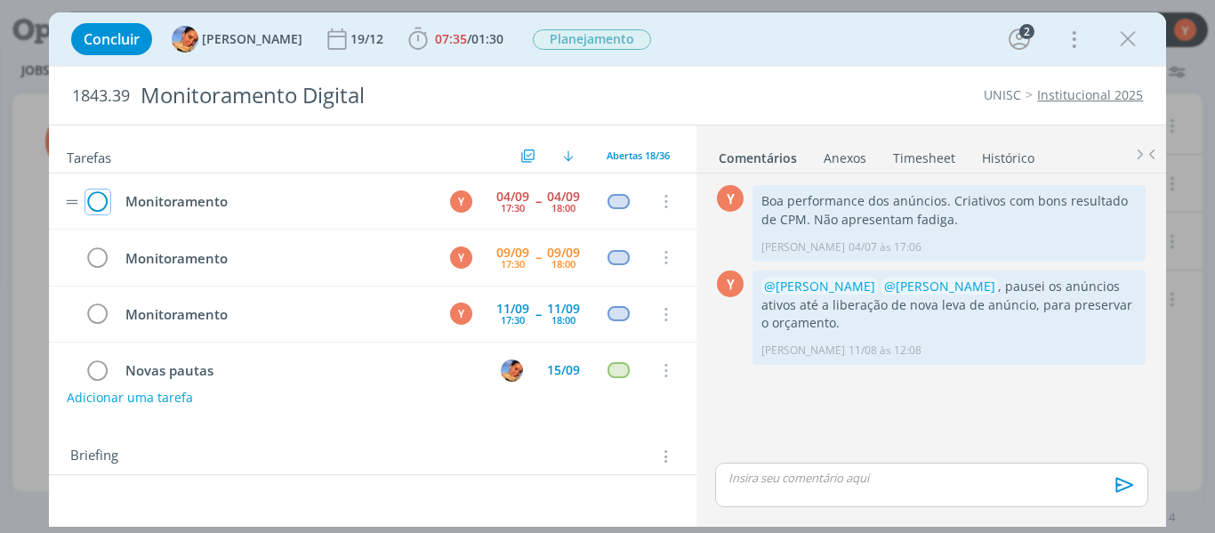
click at [88, 197] on icon "dialog" at bounding box center [97, 202] width 25 height 27
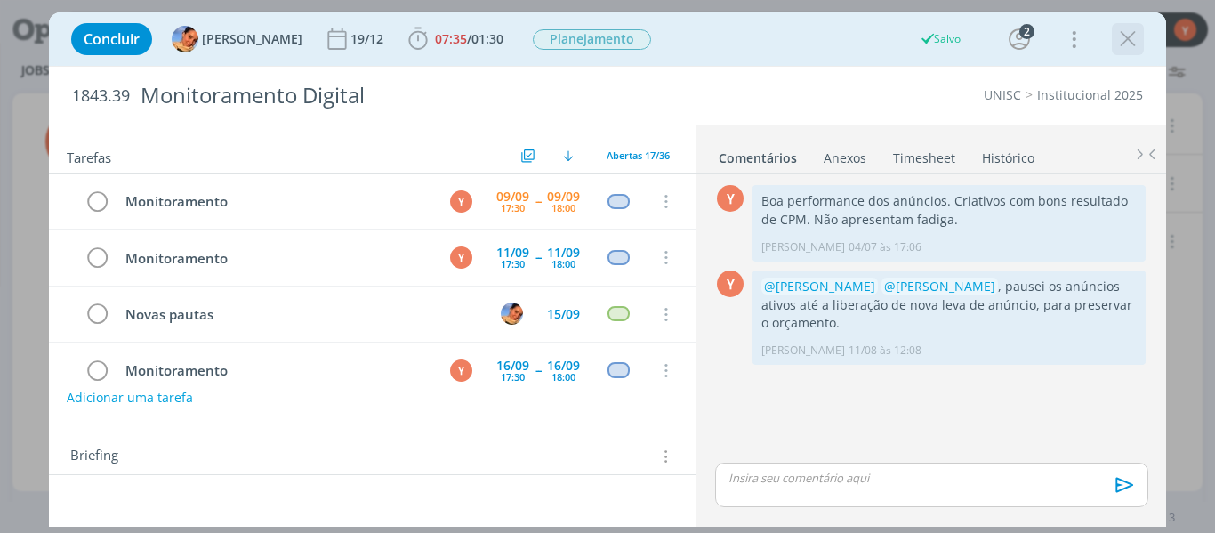
click at [1136, 37] on icon "dialog" at bounding box center [1128, 39] width 27 height 27
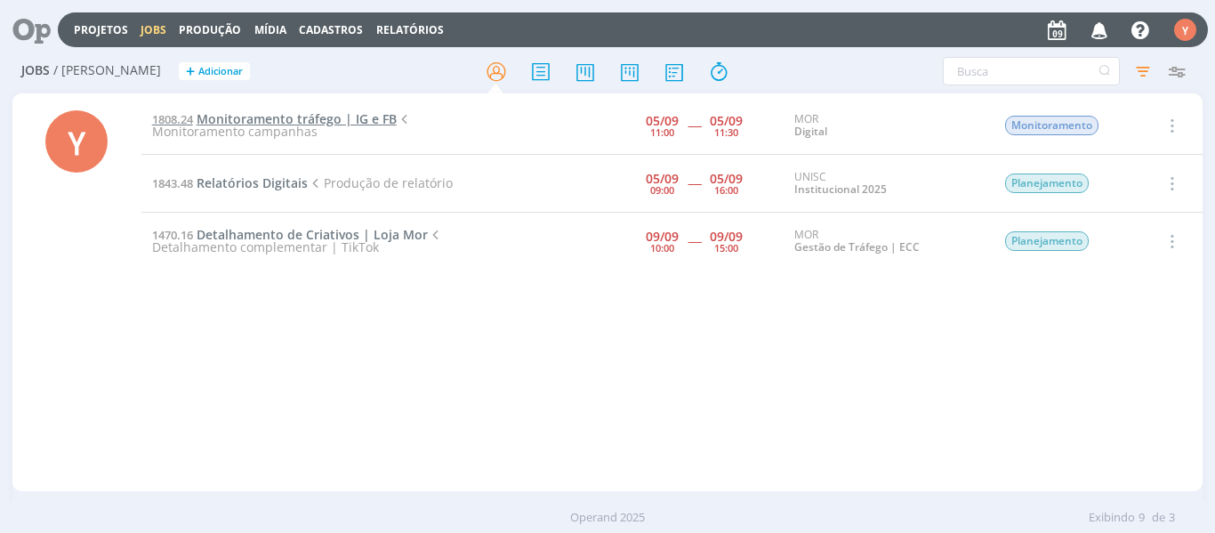
click at [254, 115] on span "Monitoramento tráfego | IG e FB" at bounding box center [297, 118] width 200 height 17
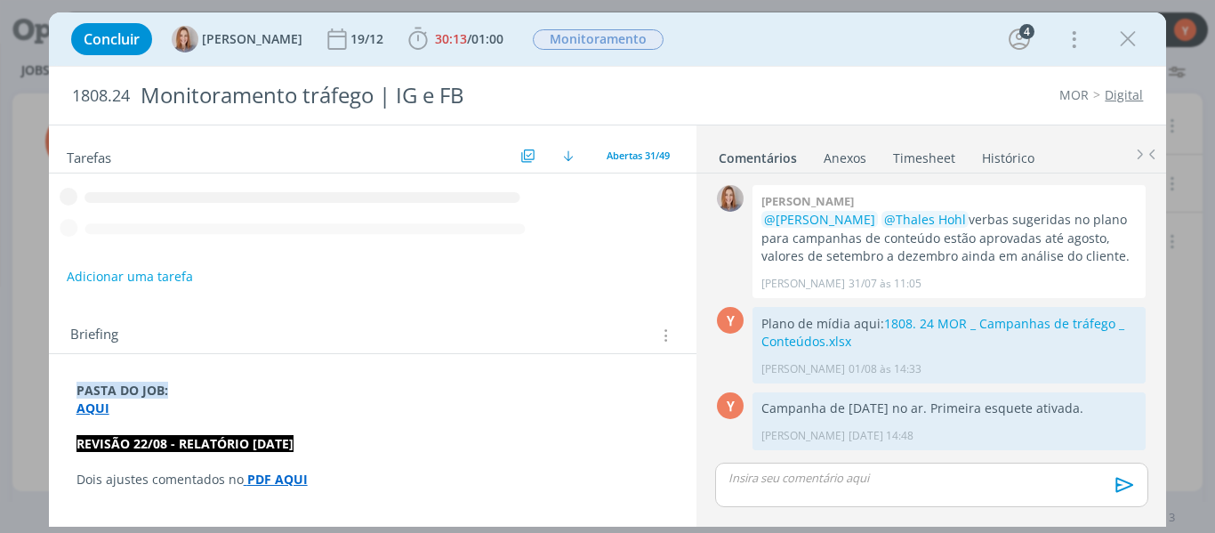
scroll to position [831, 0]
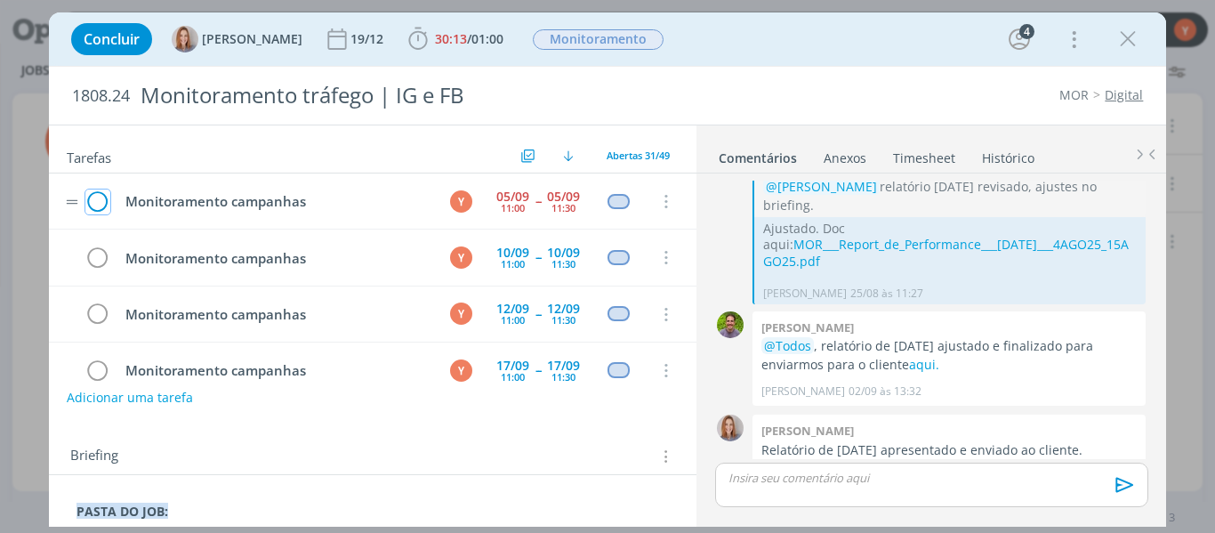
click at [95, 199] on icon "dialog" at bounding box center [97, 202] width 25 height 27
click at [1125, 32] on icon "dialog" at bounding box center [1128, 39] width 27 height 27
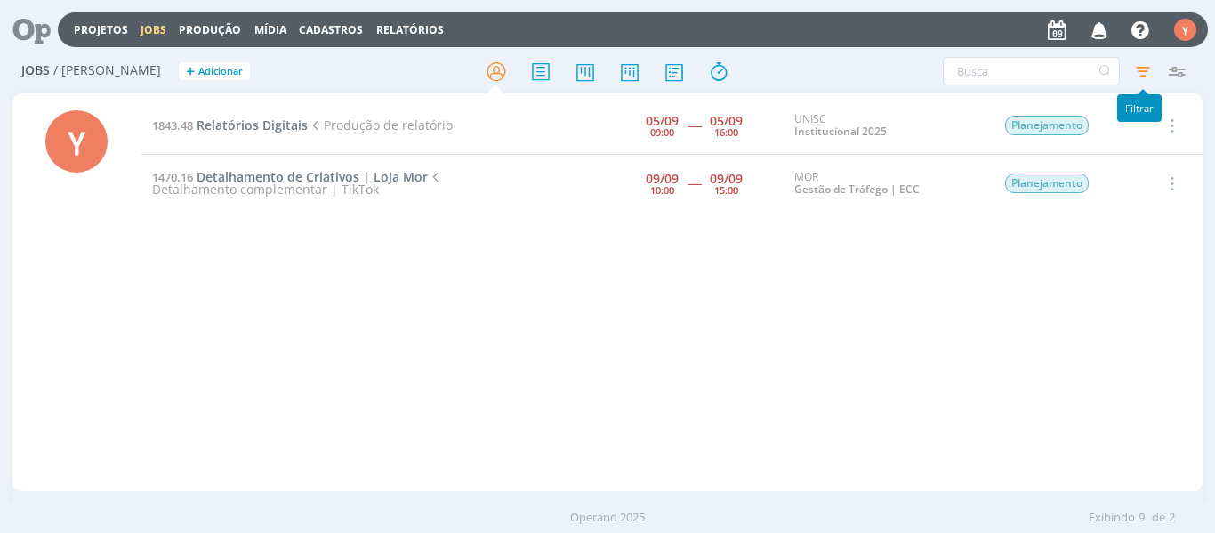
click at [1128, 68] on icon "button" at bounding box center [1143, 71] width 32 height 32
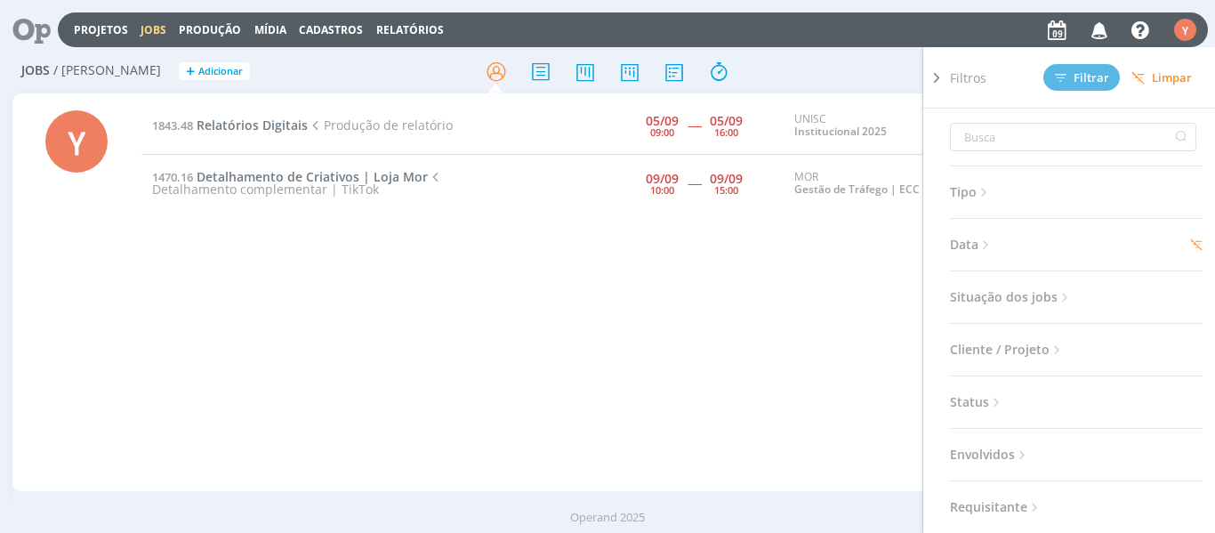
click at [977, 242] on span "Data" at bounding box center [972, 244] width 44 height 23
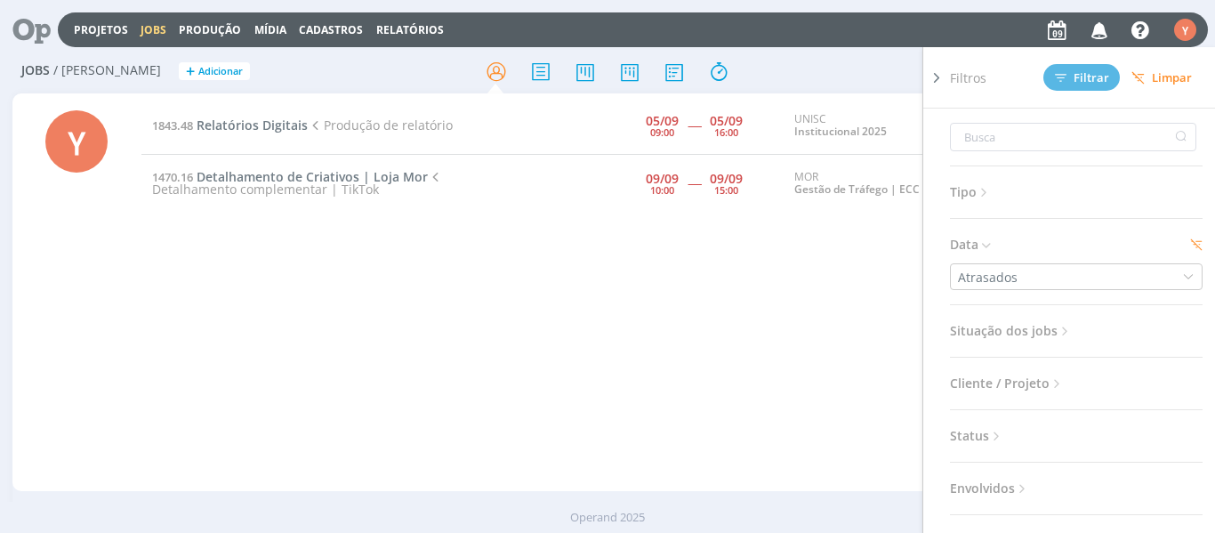
click at [977, 242] on span "Data" at bounding box center [972, 244] width 44 height 23
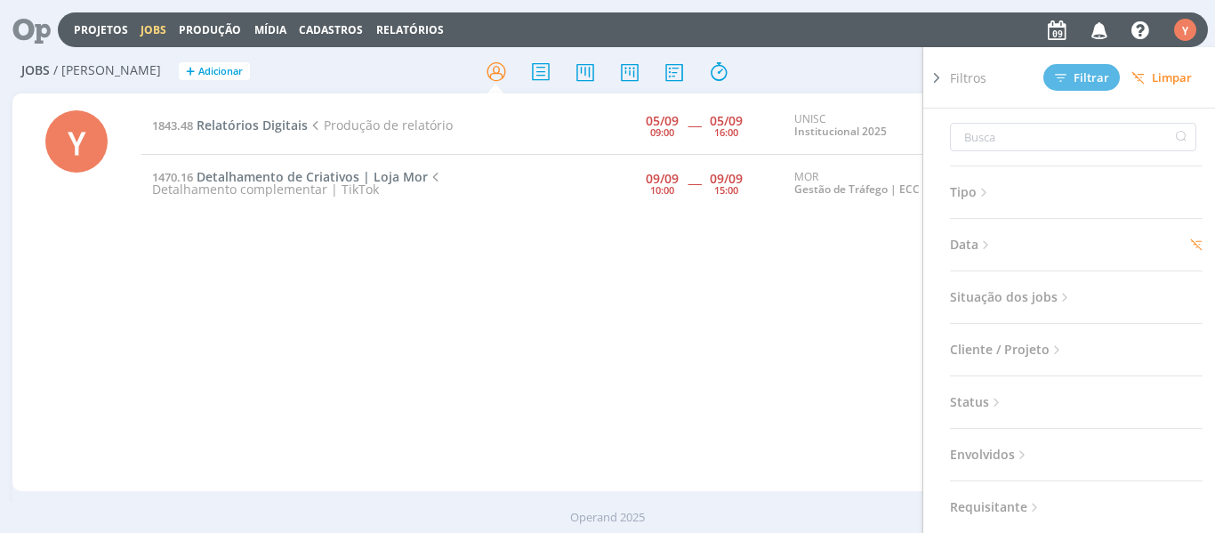
click at [977, 242] on span "Data" at bounding box center [972, 244] width 44 height 23
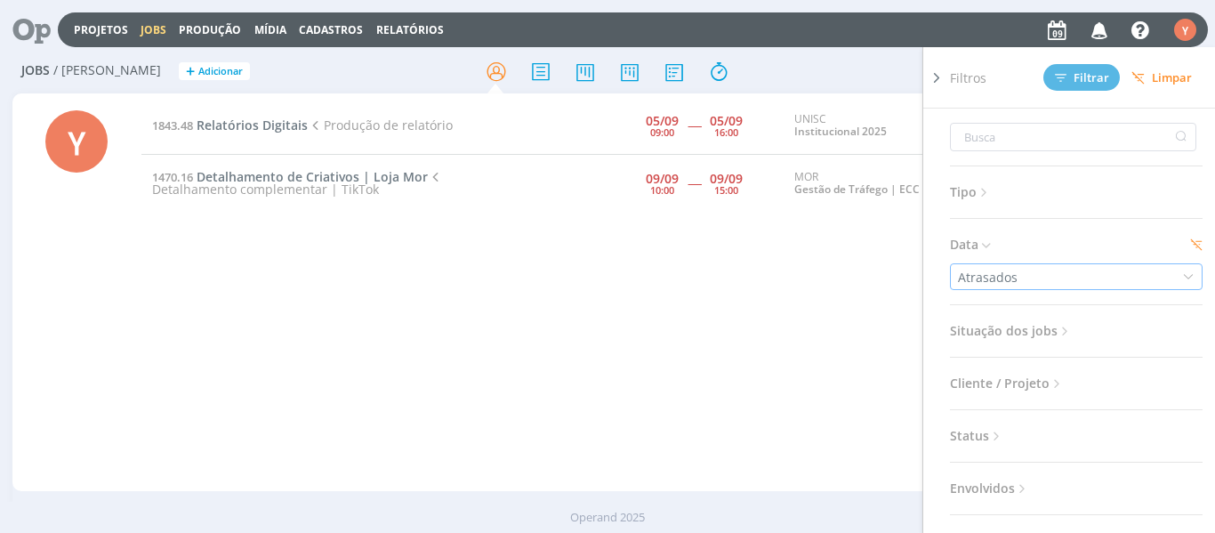
click at [979, 272] on div "Atrasados" at bounding box center [989, 277] width 63 height 19
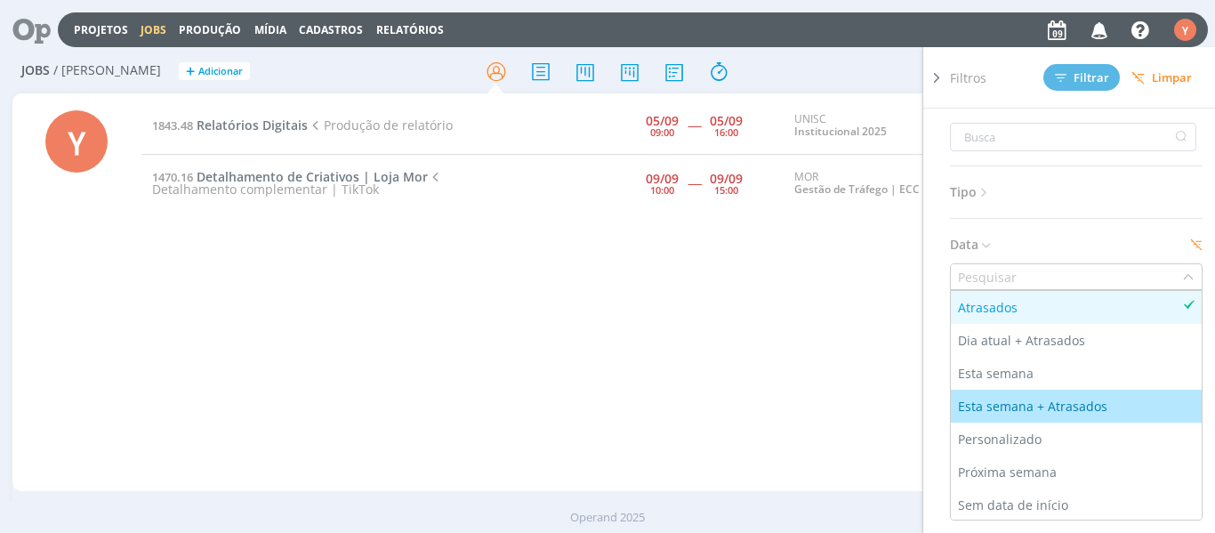
click at [1037, 411] on div "Esta semana + Atrasados" at bounding box center [1034, 406] width 153 height 19
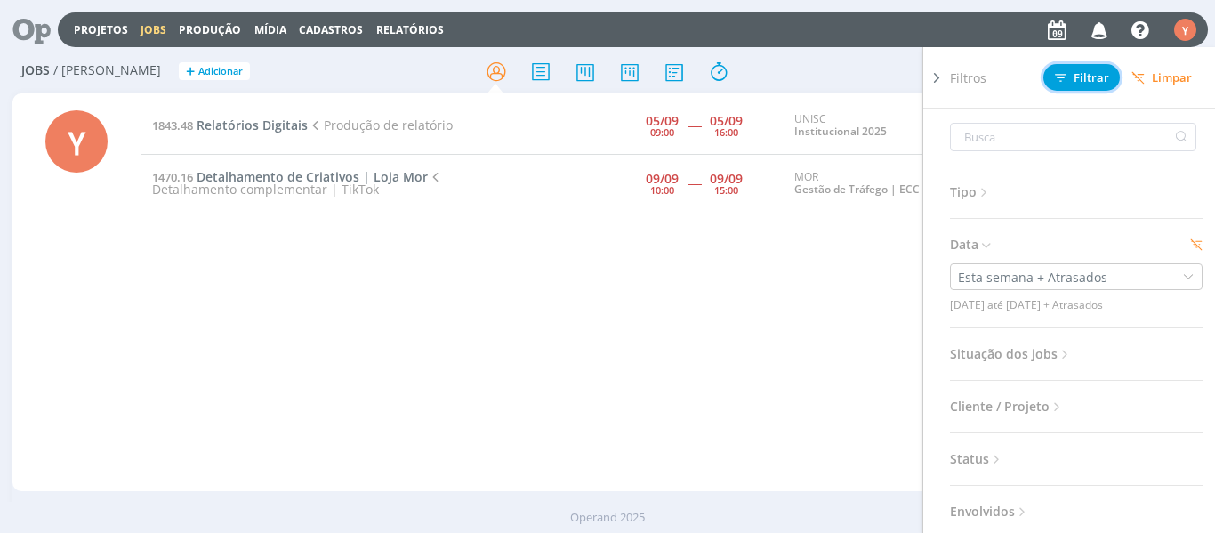
click at [1074, 81] on span "Filtrar" at bounding box center [1082, 78] width 54 height 12
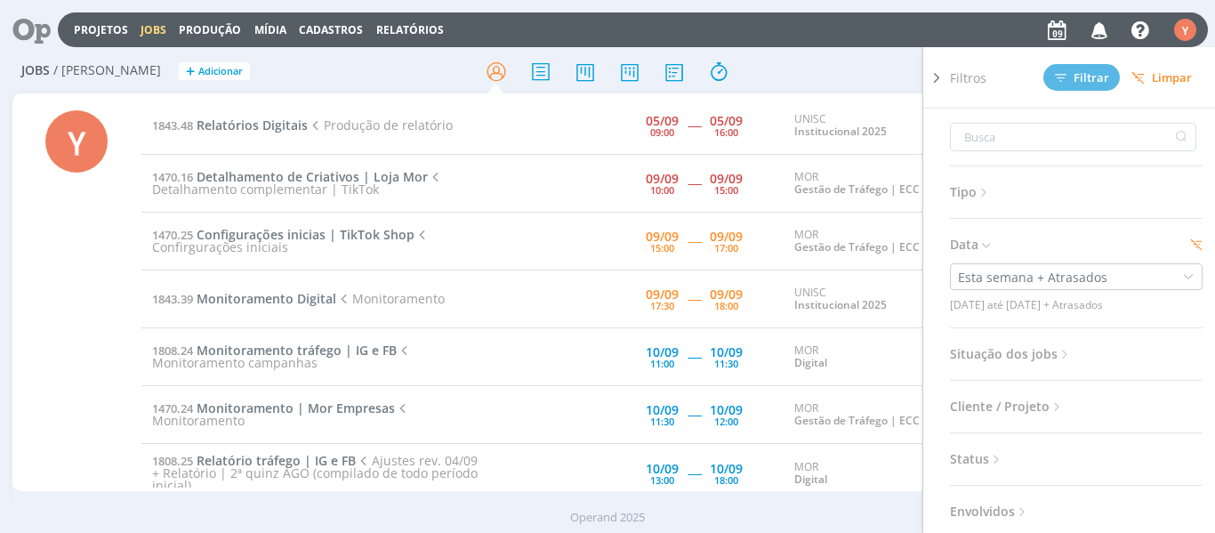
click at [850, 53] on div "Jobs / [PERSON_NAME] + Adicionar Filtros Filtrar [GEOGRAPHIC_DATA] Tipo Jobs e …" at bounding box center [607, 72] width 1191 height 44
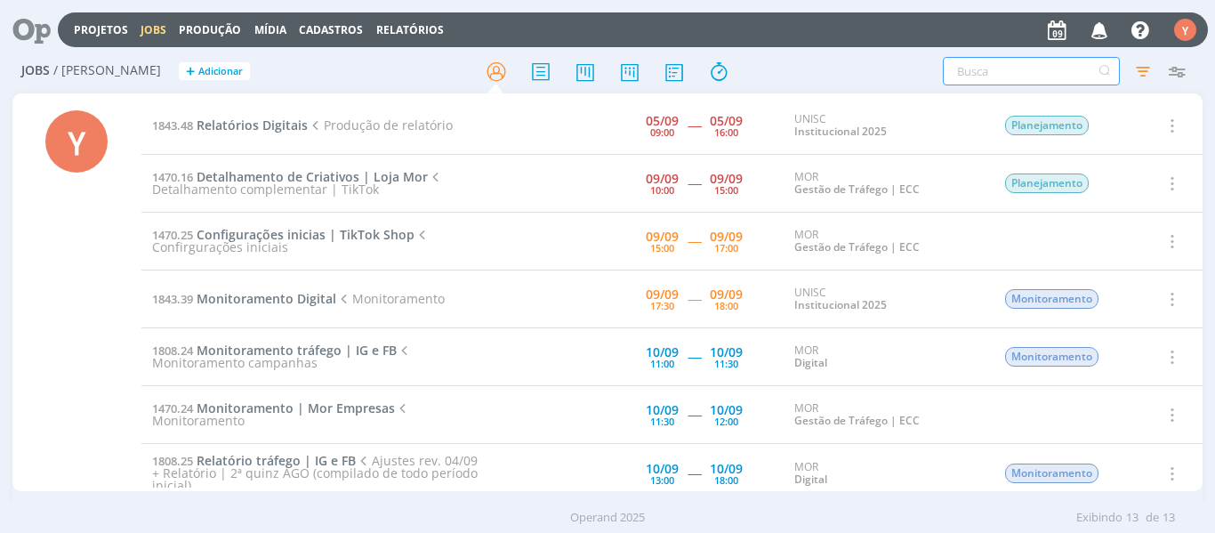
click at [971, 65] on input "text" at bounding box center [1031, 71] width 177 height 28
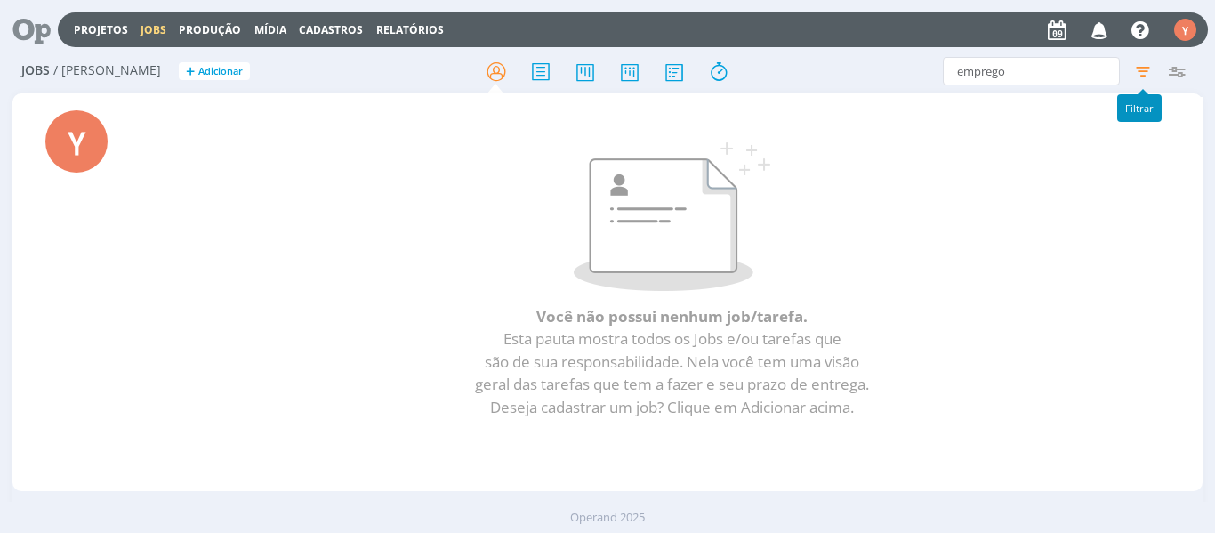
click at [1140, 69] on icon "button" at bounding box center [1143, 71] width 32 height 32
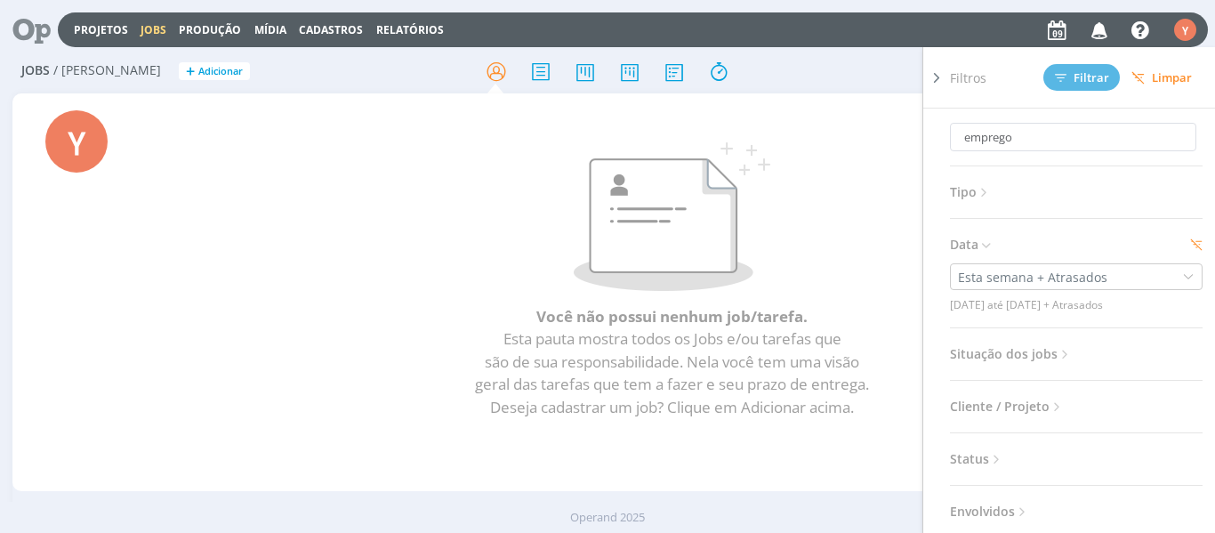
click at [1162, 84] on span "Limpar" at bounding box center [1162, 77] width 60 height 13
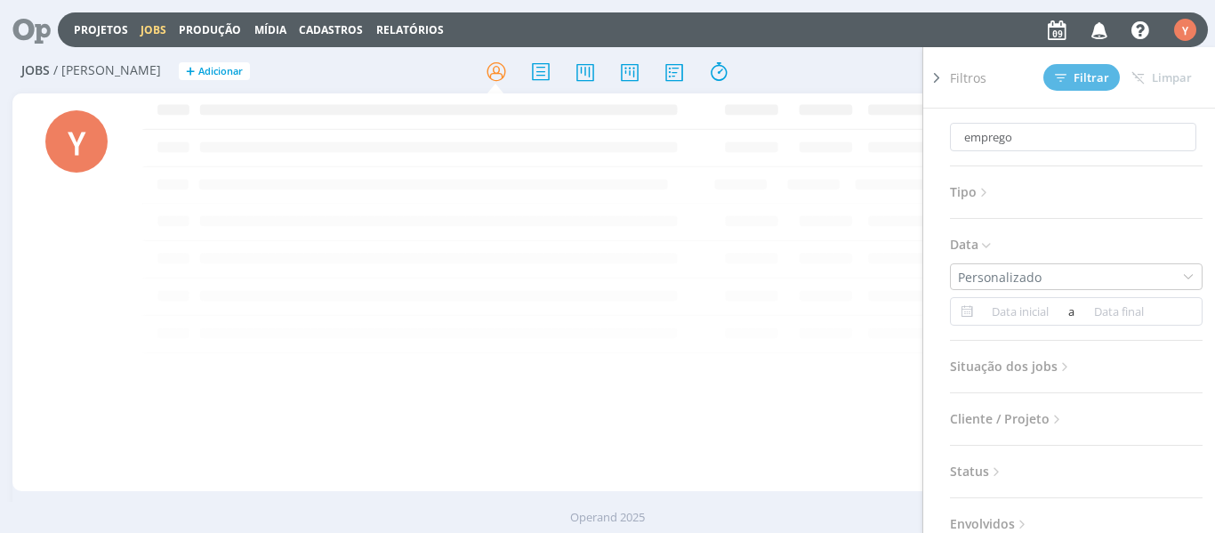
click at [813, 67] on div "emprego Filtros Filtrar Limpar emprego Tipo Jobs e Tarefas Data Personalizado a…" at bounding box center [1004, 71] width 397 height 28
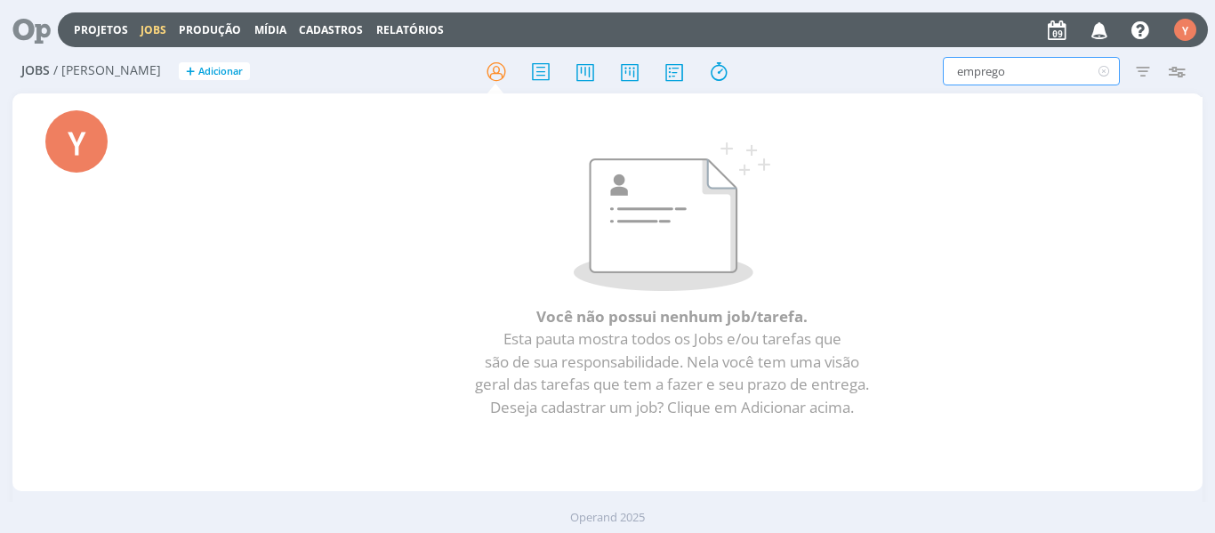
click at [1010, 74] on input "emprego" at bounding box center [1031, 71] width 177 height 28
click at [1010, 74] on input "vagas" at bounding box center [1031, 71] width 177 height 28
type input "feirão"
click at [1096, 66] on icon at bounding box center [1104, 71] width 22 height 28
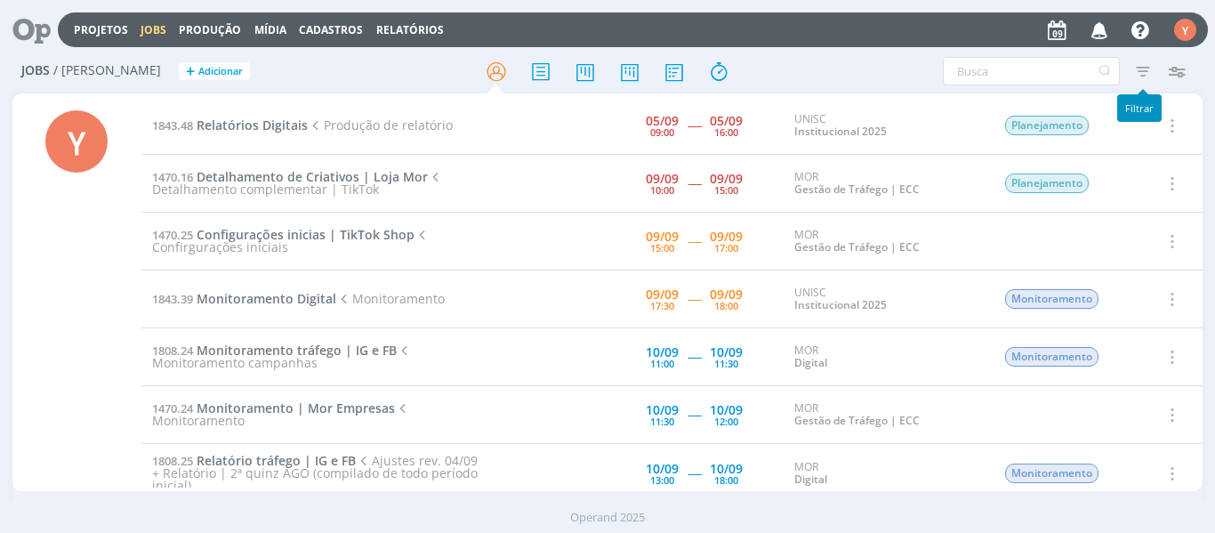
click at [1143, 72] on icon "button" at bounding box center [1143, 71] width 32 height 32
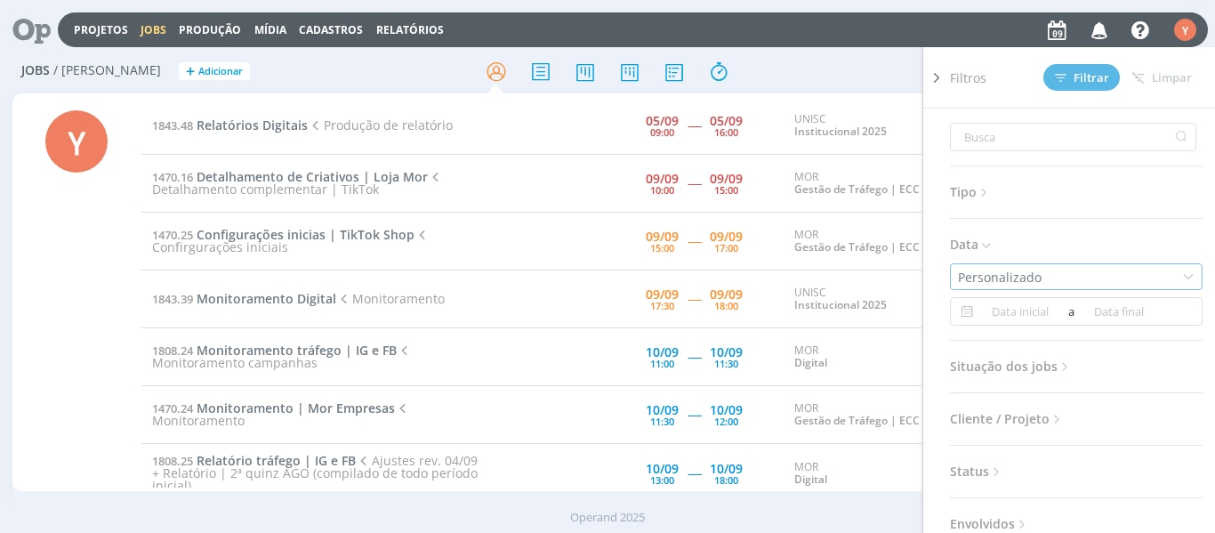
click at [1139, 267] on div "Personalizado" at bounding box center [1076, 276] width 253 height 27
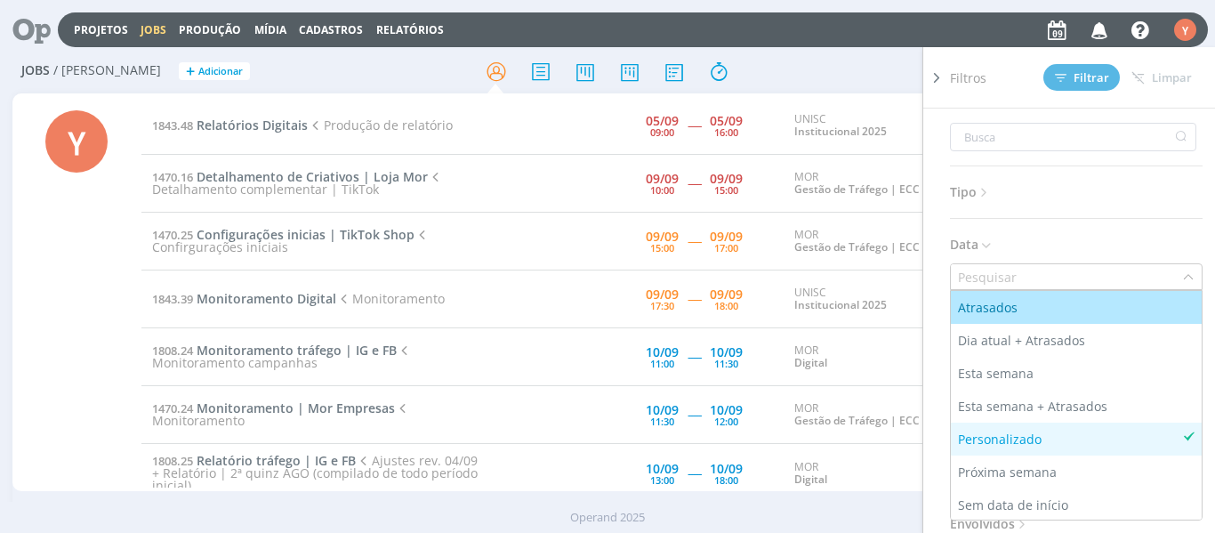
click at [1139, 267] on input "text" at bounding box center [1066, 276] width 231 height 25
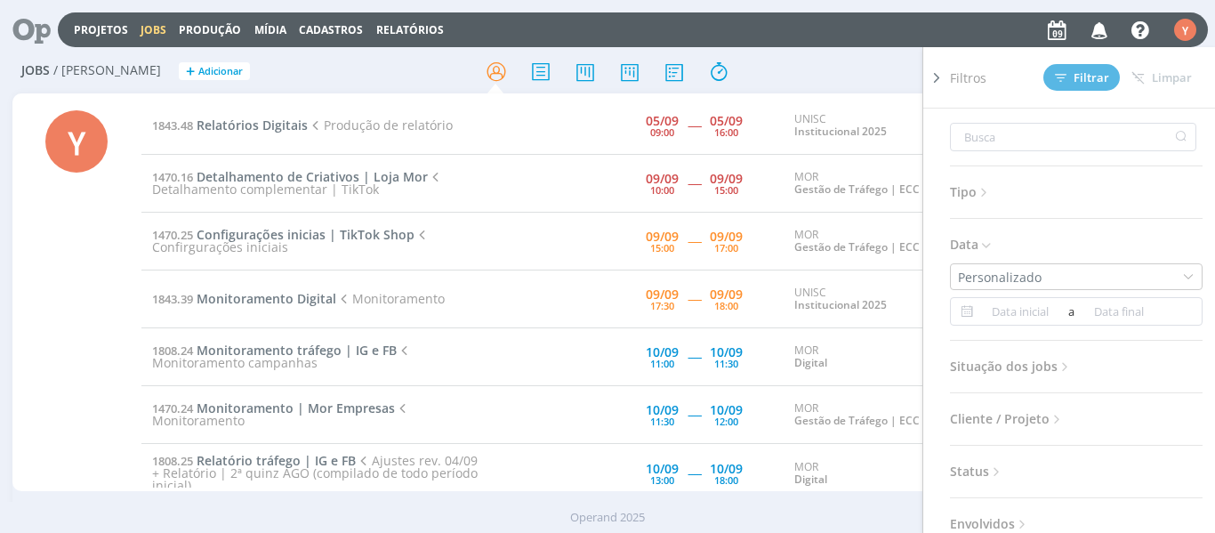
click at [980, 188] on icon at bounding box center [984, 192] width 15 height 15
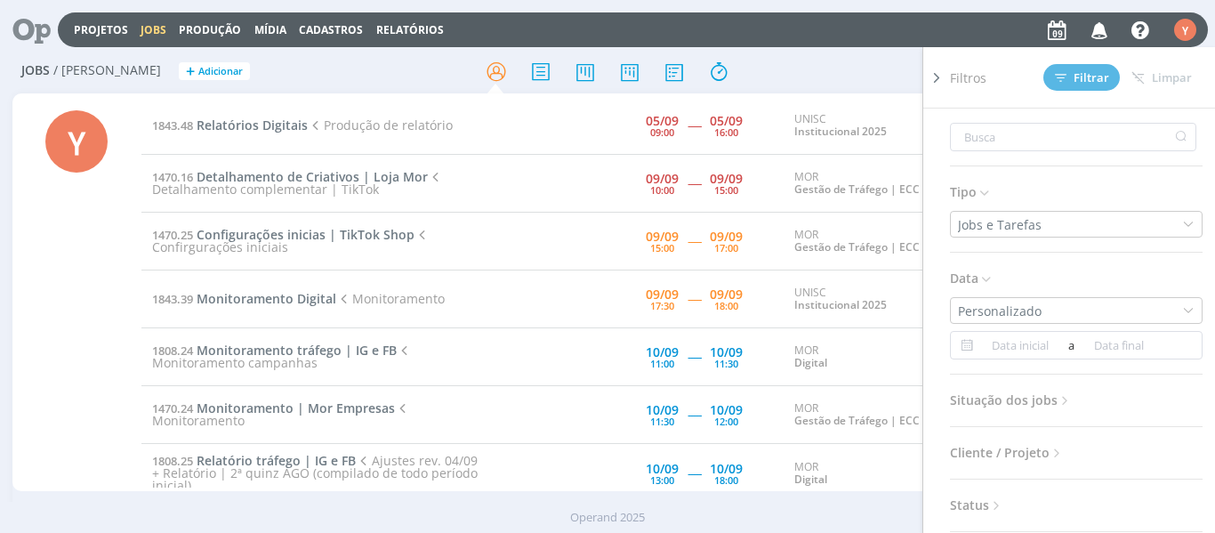
click at [980, 188] on icon at bounding box center [984, 192] width 15 height 15
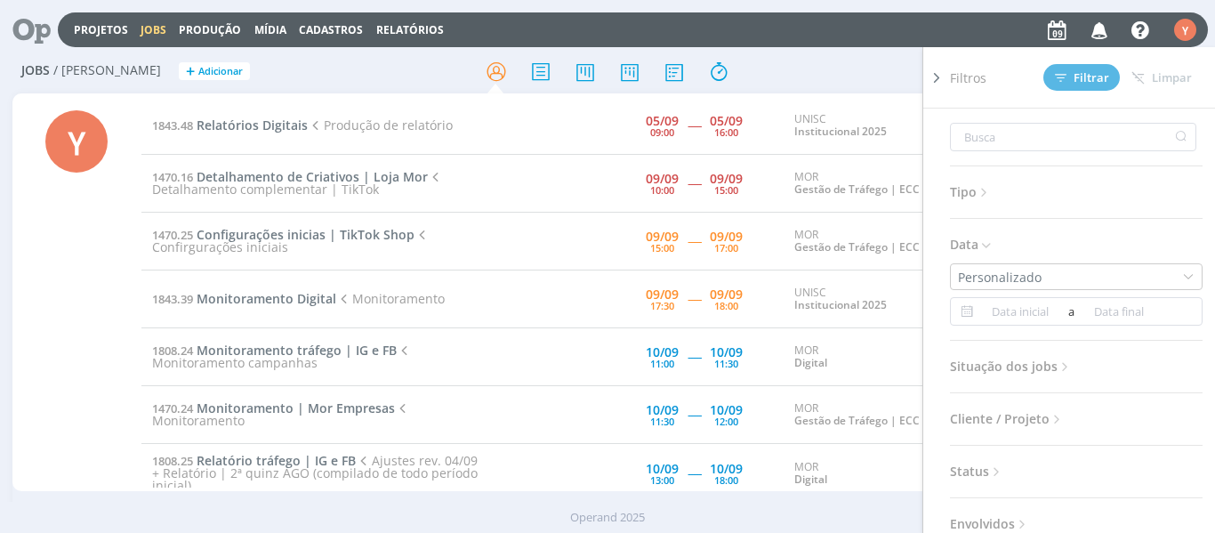
click at [1016, 376] on span "Situação dos jobs" at bounding box center [1011, 366] width 123 height 23
click at [1085, 422] on span "Concluídos" at bounding box center [1066, 404] width 66 height 38
click at [1067, 415] on span at bounding box center [1066, 415] width 36 height 18
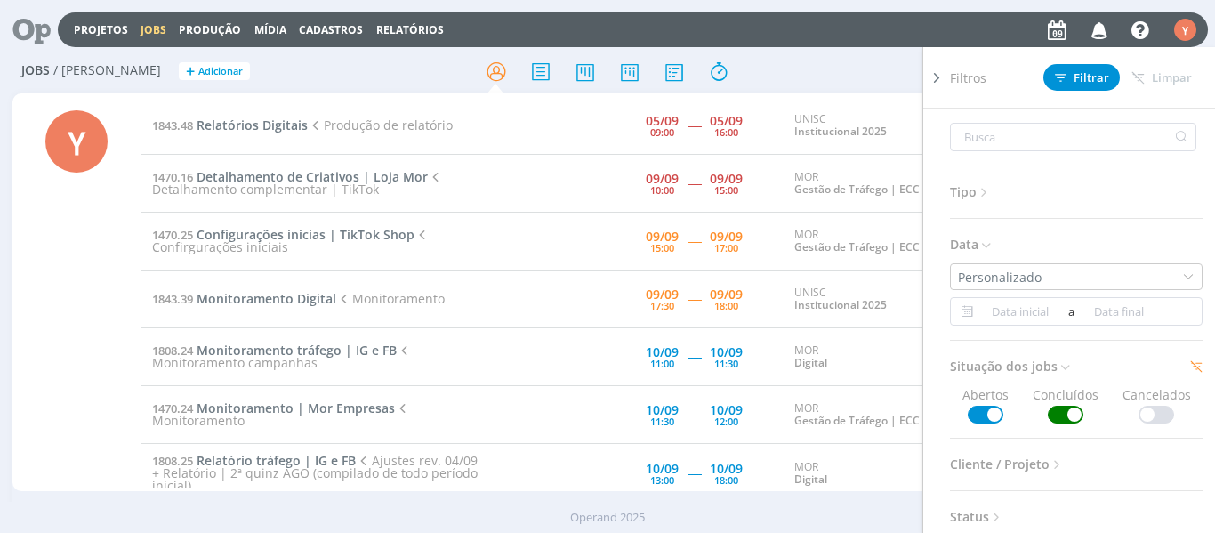
click at [986, 416] on span at bounding box center [986, 415] width 36 height 18
click at [1081, 80] on span "Filtrar" at bounding box center [1082, 78] width 54 height 12
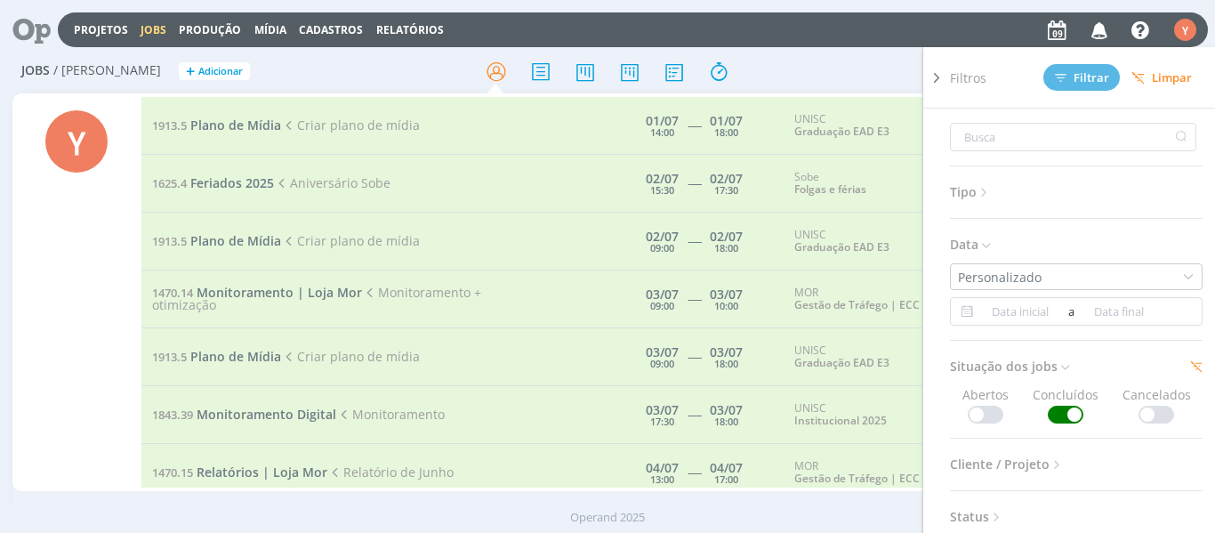
click at [32, 357] on div "Y" at bounding box center [76, 294] width 129 height 394
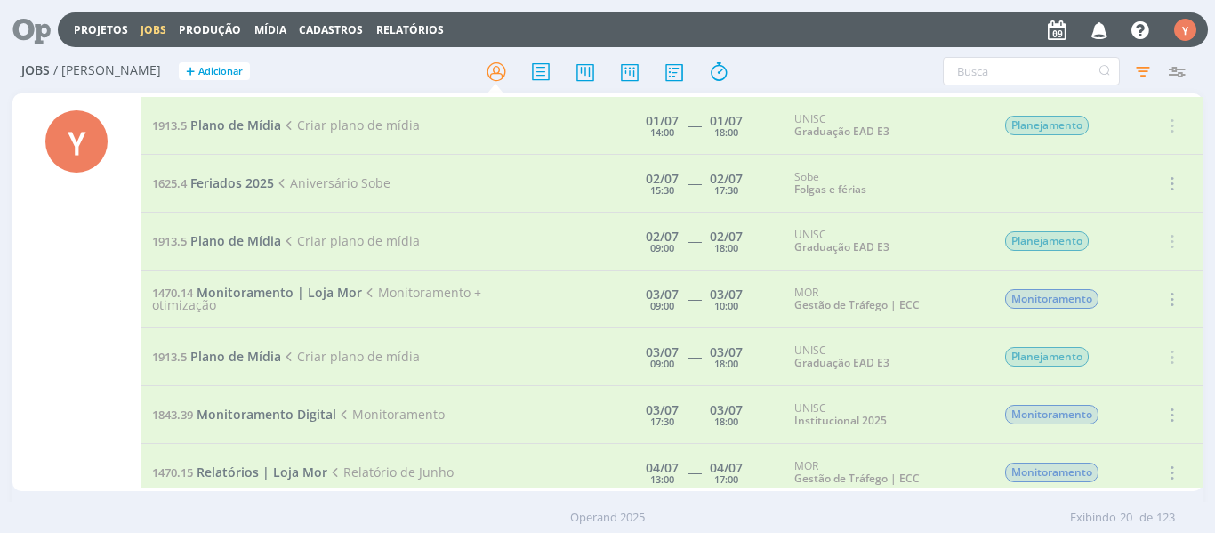
click at [63, 342] on div "Y" at bounding box center [76, 294] width 129 height 394
click at [1142, 81] on icon "button" at bounding box center [1143, 71] width 32 height 32
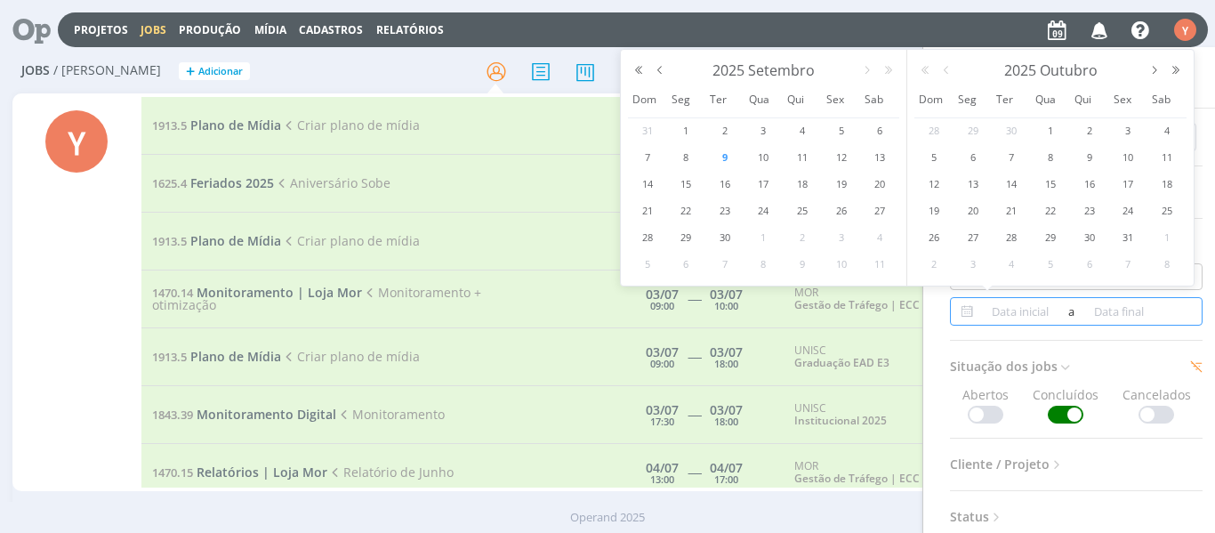
click at [1078, 309] on input at bounding box center [1119, 311] width 86 height 21
click at [721, 161] on span "9" at bounding box center [724, 157] width 21 height 21
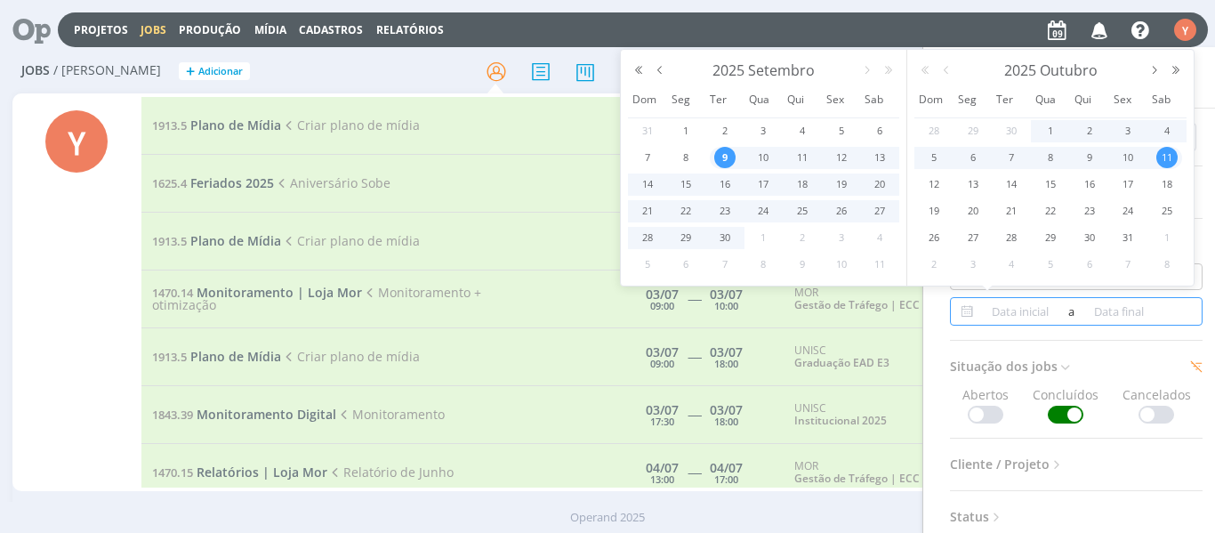
click at [1131, 334] on div "Tipo Jobs e Tarefas Data Personalizado a Situação dos jobs Abertos Concluídos C…" at bounding box center [1083, 345] width 267 height 473
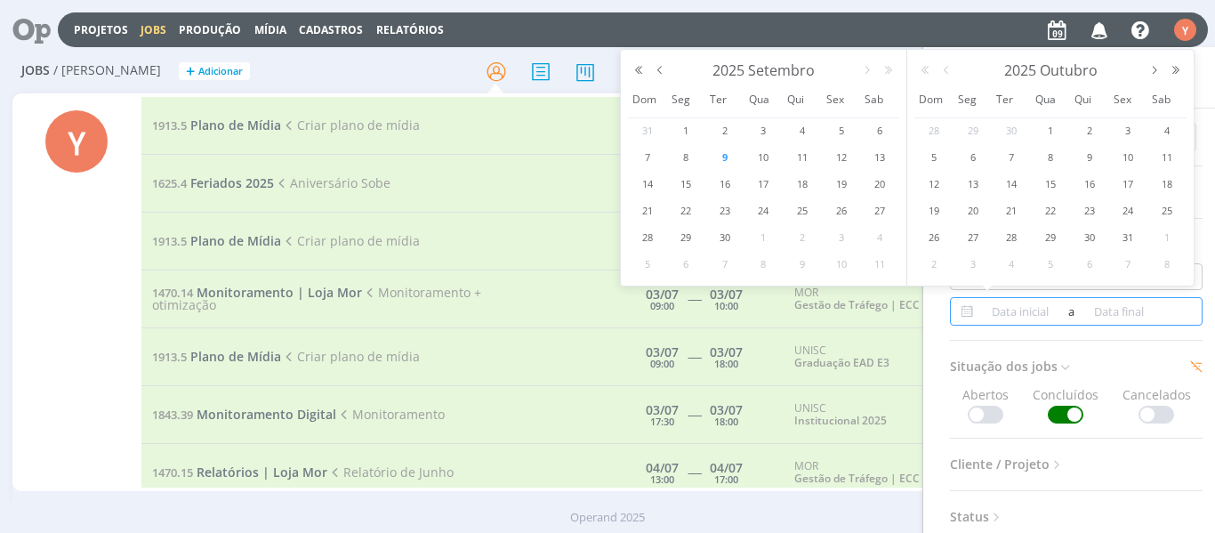
click at [1008, 319] on input at bounding box center [1021, 311] width 86 height 21
click at [692, 125] on span "1" at bounding box center [685, 130] width 21 height 21
click at [725, 155] on span "9" at bounding box center [724, 157] width 21 height 21
type input "[DATE]"
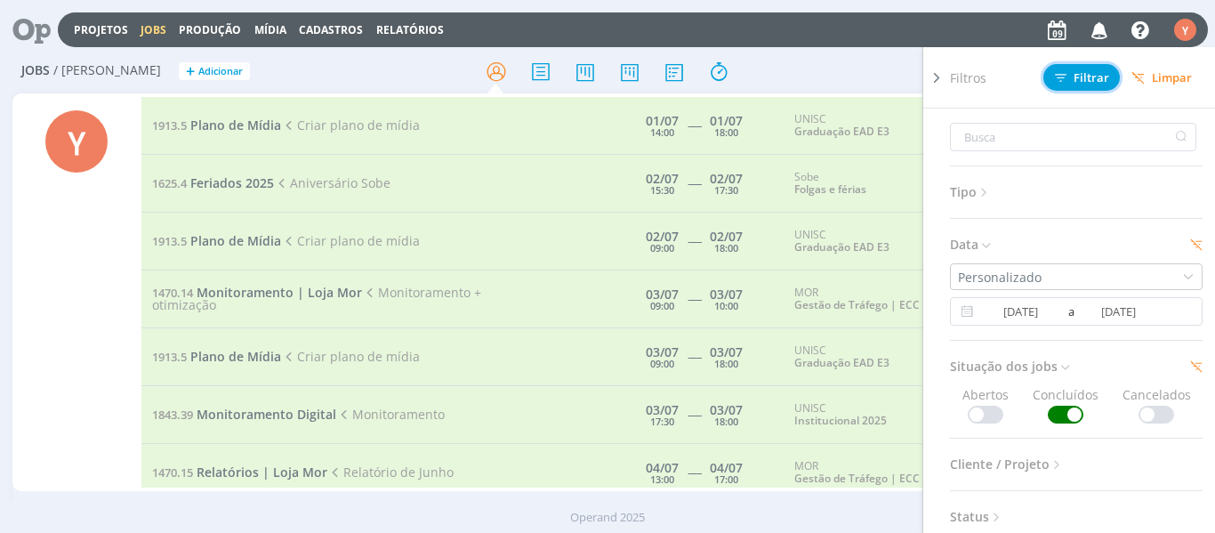
click at [1067, 78] on icon at bounding box center [1061, 78] width 12 height 12
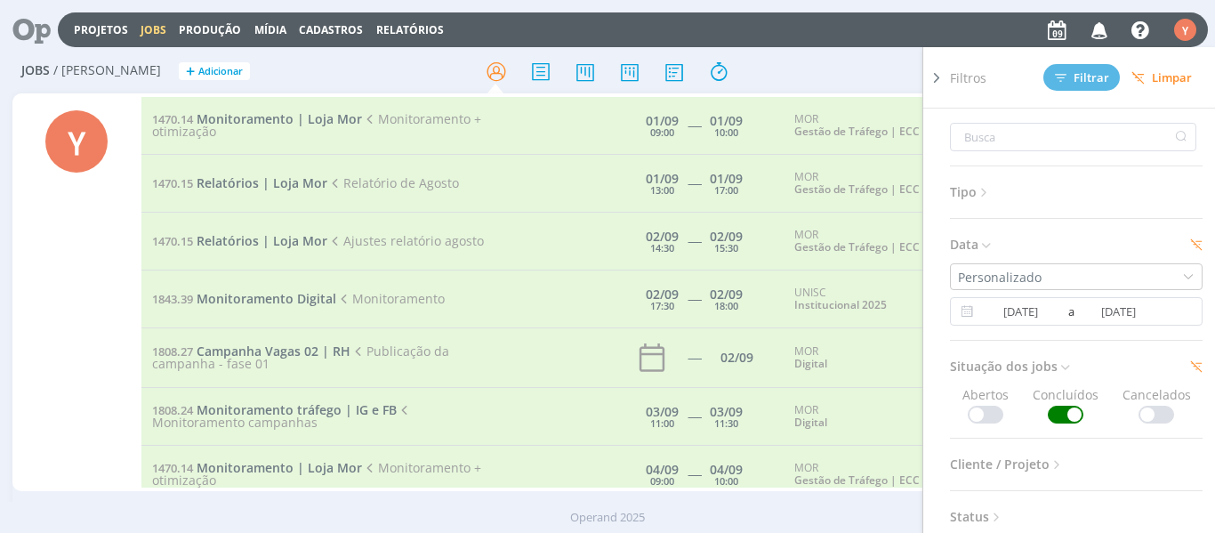
click at [110, 420] on div "Y" at bounding box center [76, 294] width 129 height 394
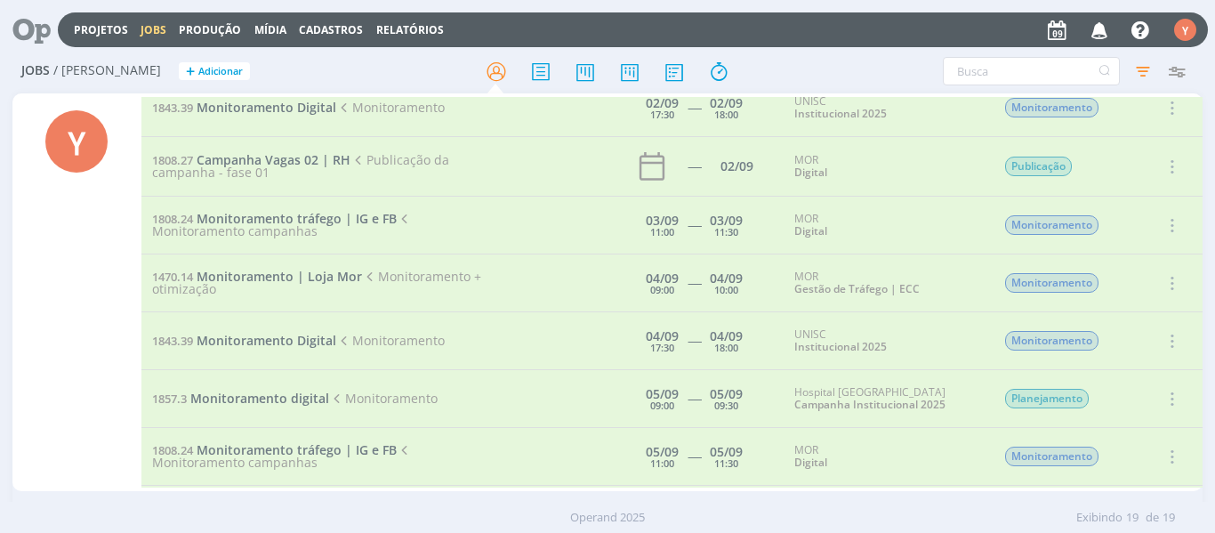
scroll to position [197, 0]
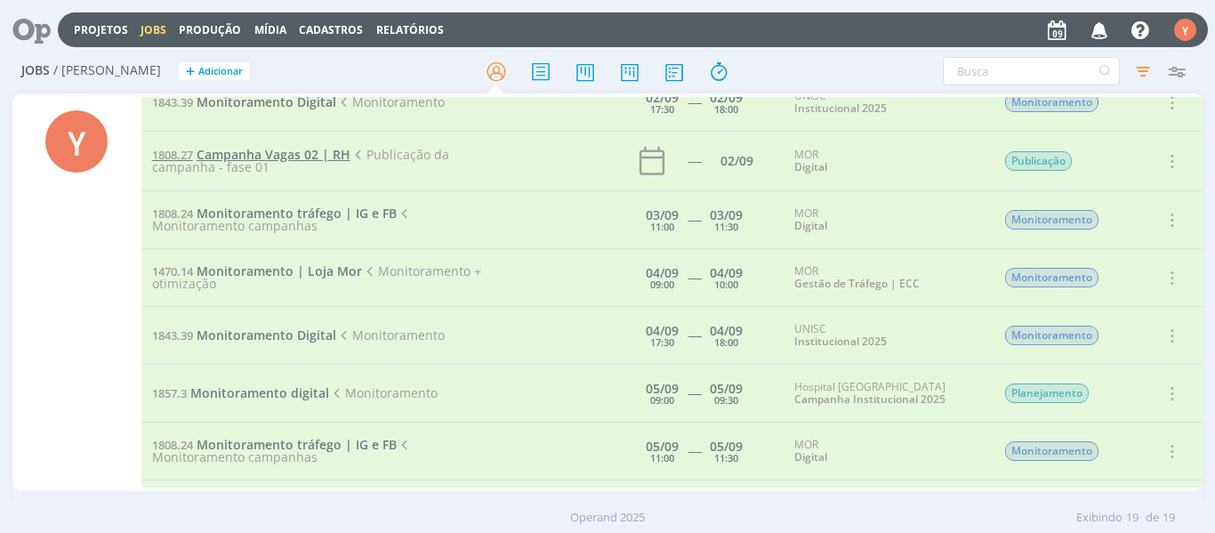
click at [284, 150] on span "Campanha Vagas 02 | RH" at bounding box center [274, 154] width 154 height 17
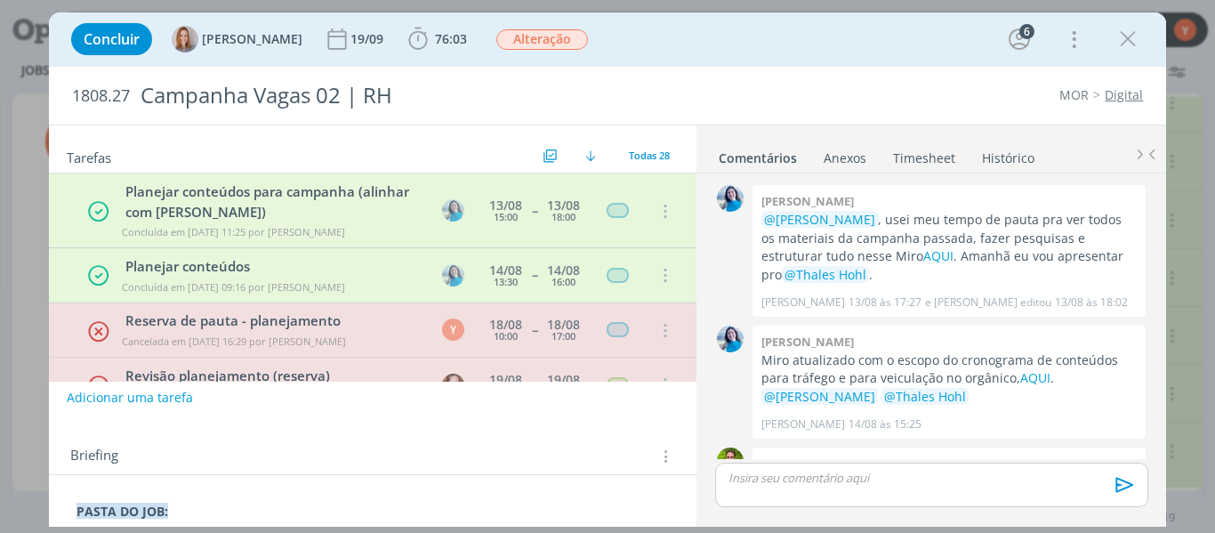
scroll to position [1059, 0]
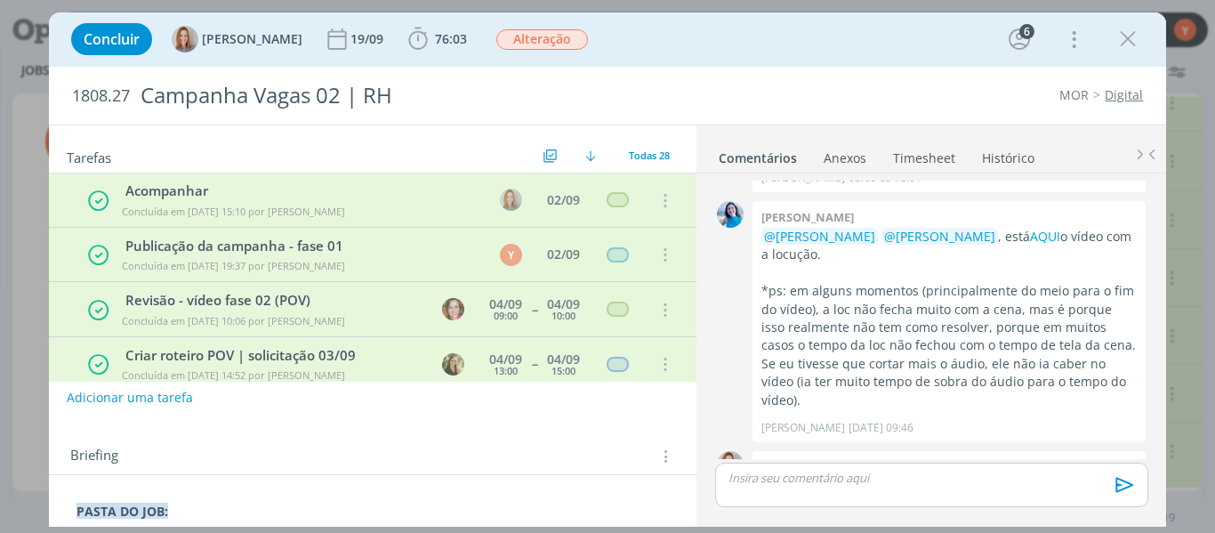
drag, startPoint x: 687, startPoint y: 142, endPoint x: 692, endPoint y: 162, distance: 20.3
click at [692, 162] on div "Tarefas Usar Job de template Criar template a partir deste job Visualizar Templ…" at bounding box center [373, 321] width 649 height 393
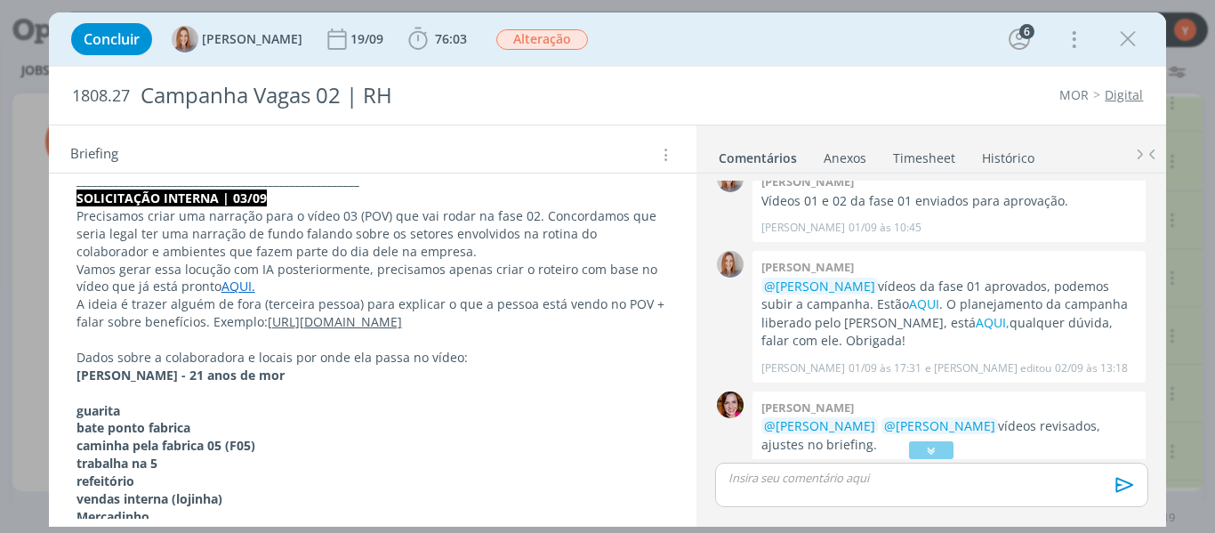
scroll to position [1287, 0]
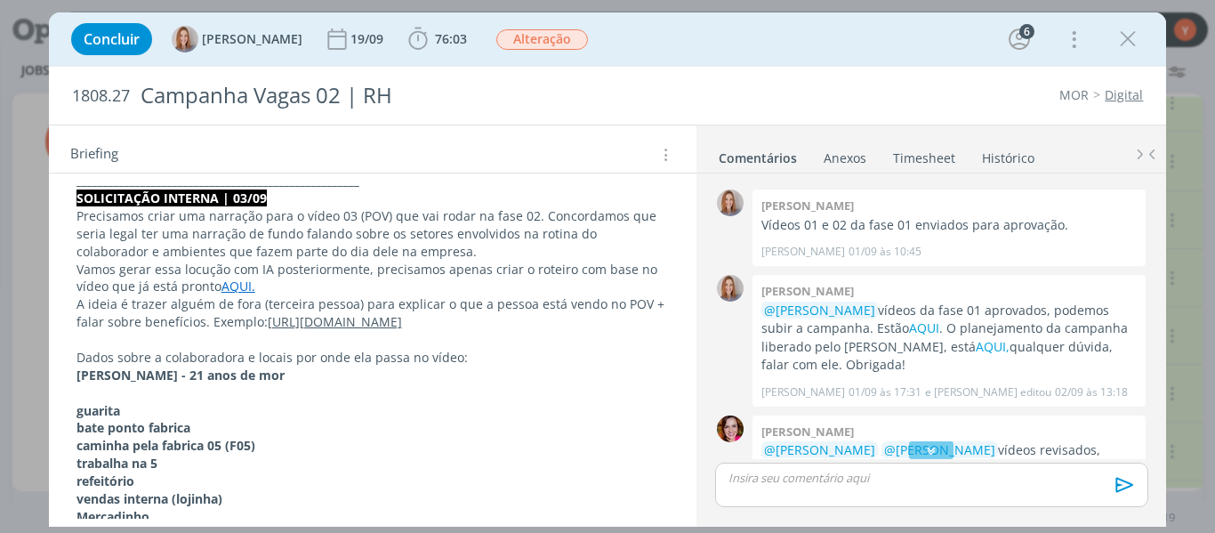
click at [285, 377] on strong "[PERSON_NAME] - 21 anos de mor" at bounding box center [181, 375] width 208 height 17
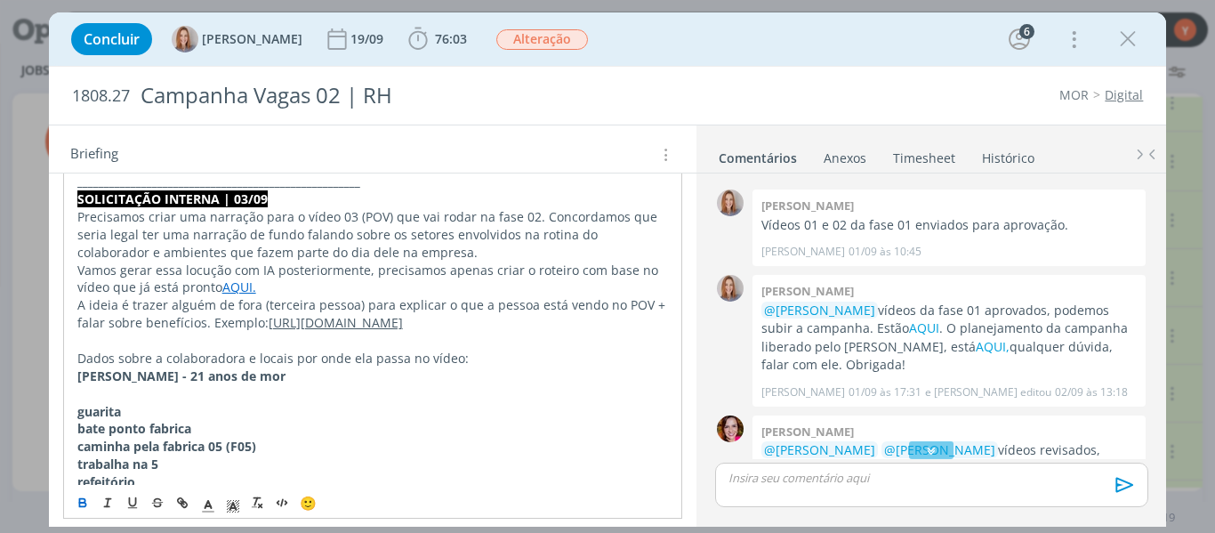
click at [520, 439] on p "caminha pela fabrica 05 (F05)" at bounding box center [373, 447] width 592 height 18
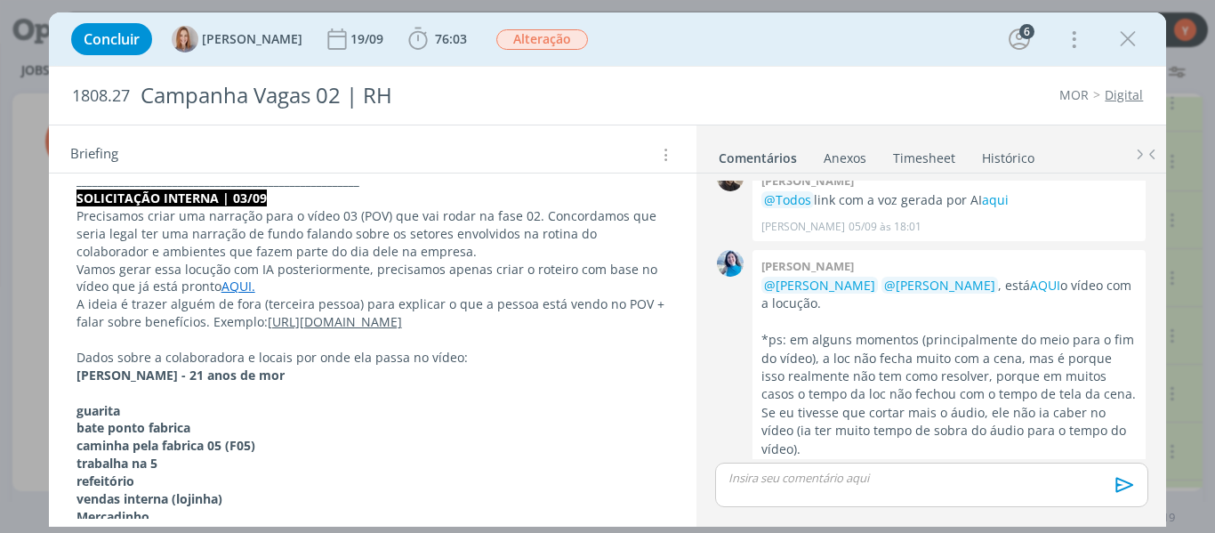
scroll to position [2269, 0]
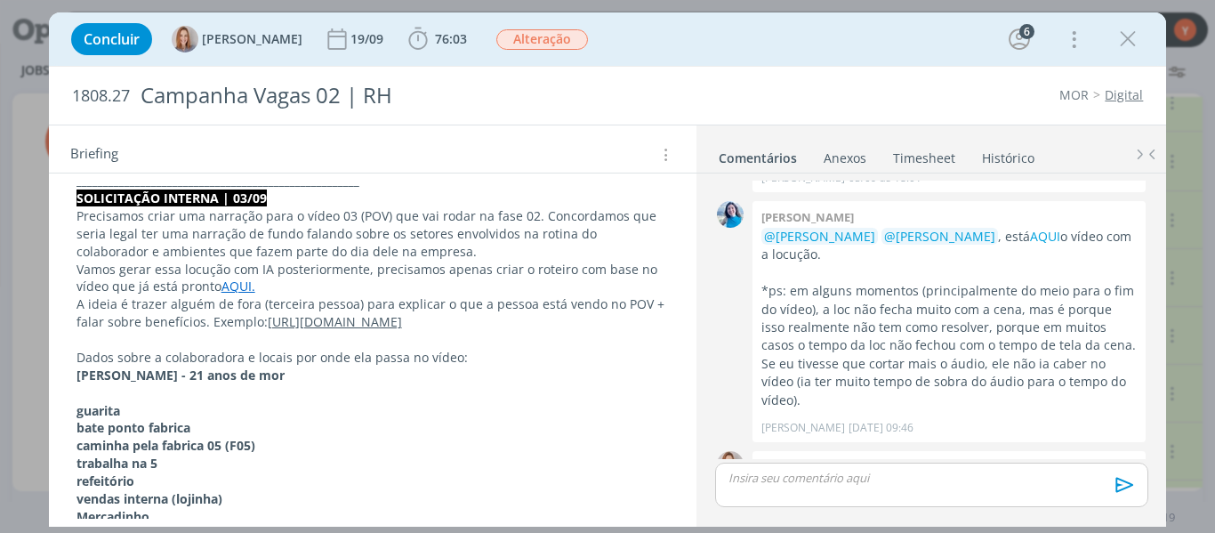
click at [1123, 28] on icon "dialog" at bounding box center [1128, 39] width 27 height 27
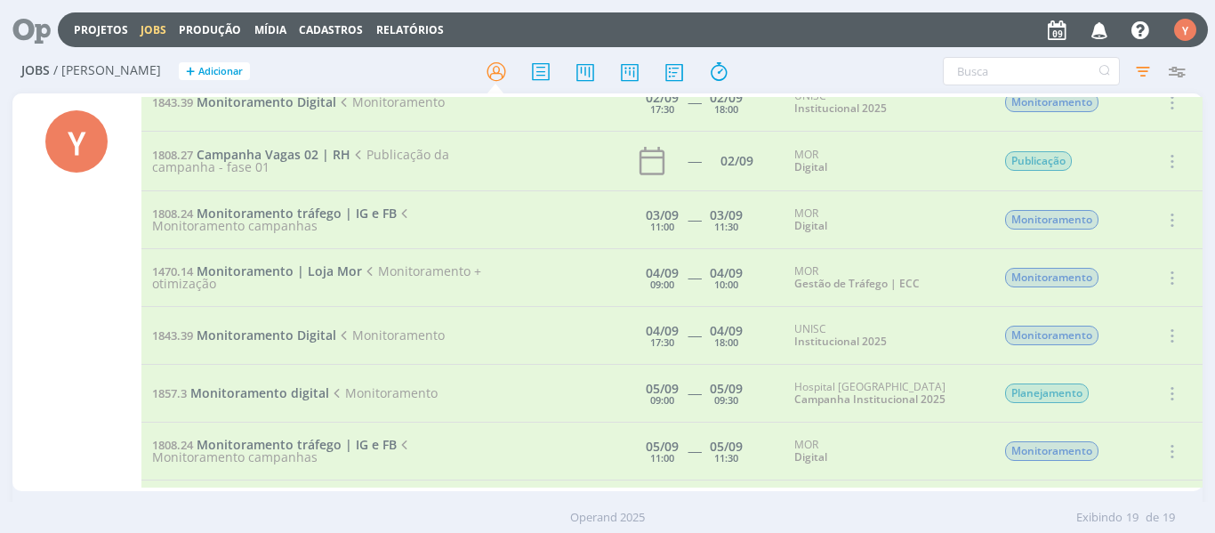
click at [1204, 141] on div "Jobs / [PERSON_NAME] + Adicionar Filtros Filtrar [GEOGRAPHIC_DATA] Tipo Jobs e …" at bounding box center [607, 296] width 1215 height 492
click at [1132, 78] on icon "button" at bounding box center [1143, 71] width 32 height 32
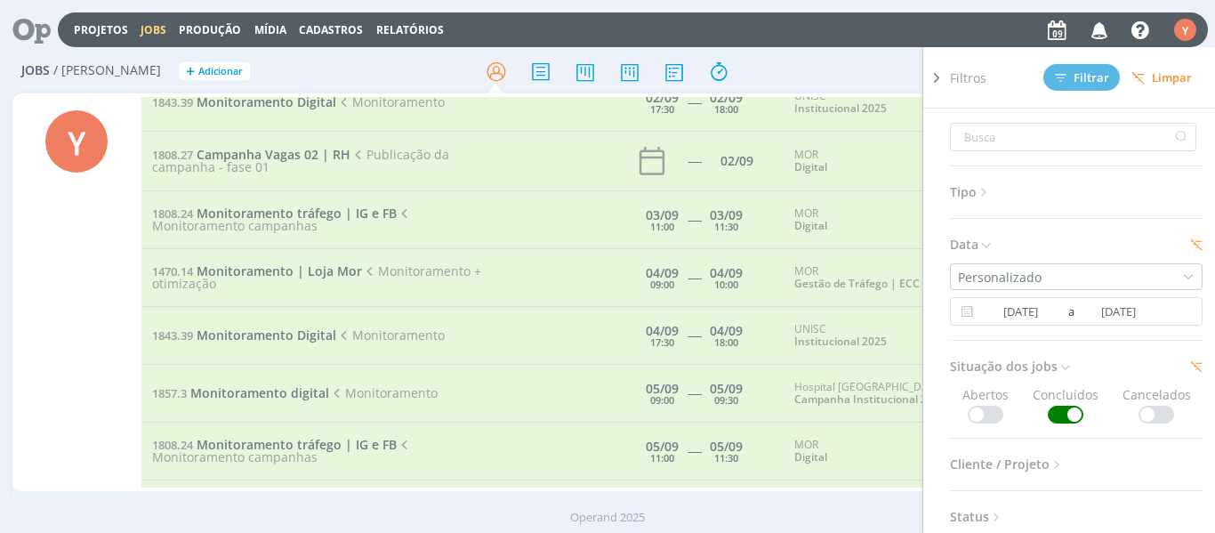
click at [988, 425] on div "Tipo Jobs e Tarefas Data Personalizado [DATE] a [DATE] Situação dos jobs Aberto…" at bounding box center [1083, 345] width 267 height 473
click at [975, 402] on span "Abertos" at bounding box center [986, 404] width 46 height 38
click at [998, 414] on span at bounding box center [986, 415] width 36 height 18
click at [1057, 420] on span at bounding box center [1066, 415] width 36 height 18
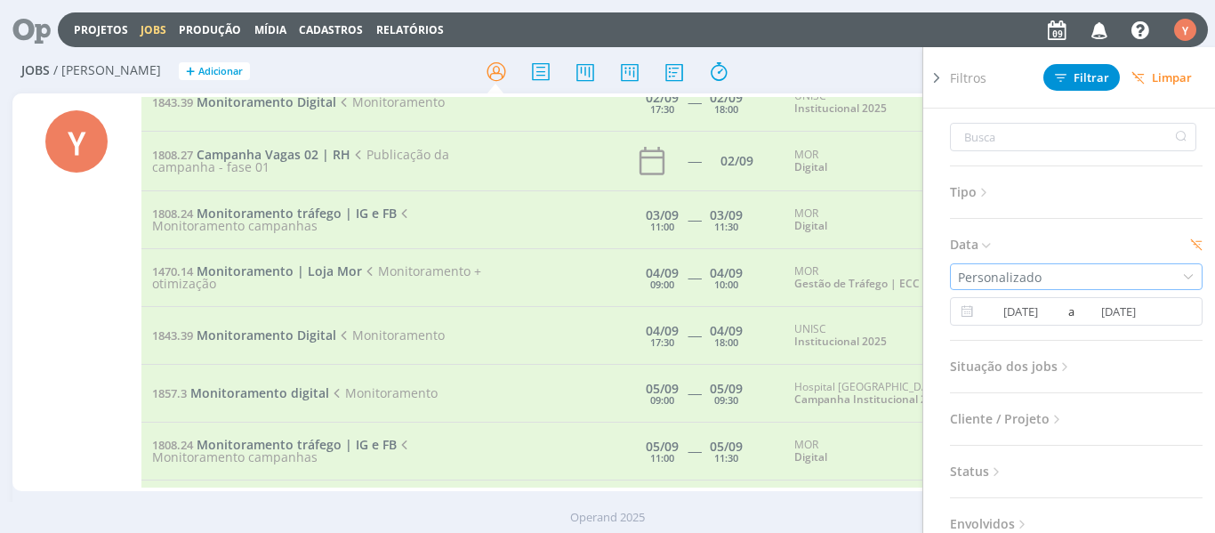
click at [1118, 271] on div "Personalizado" at bounding box center [1076, 276] width 253 height 27
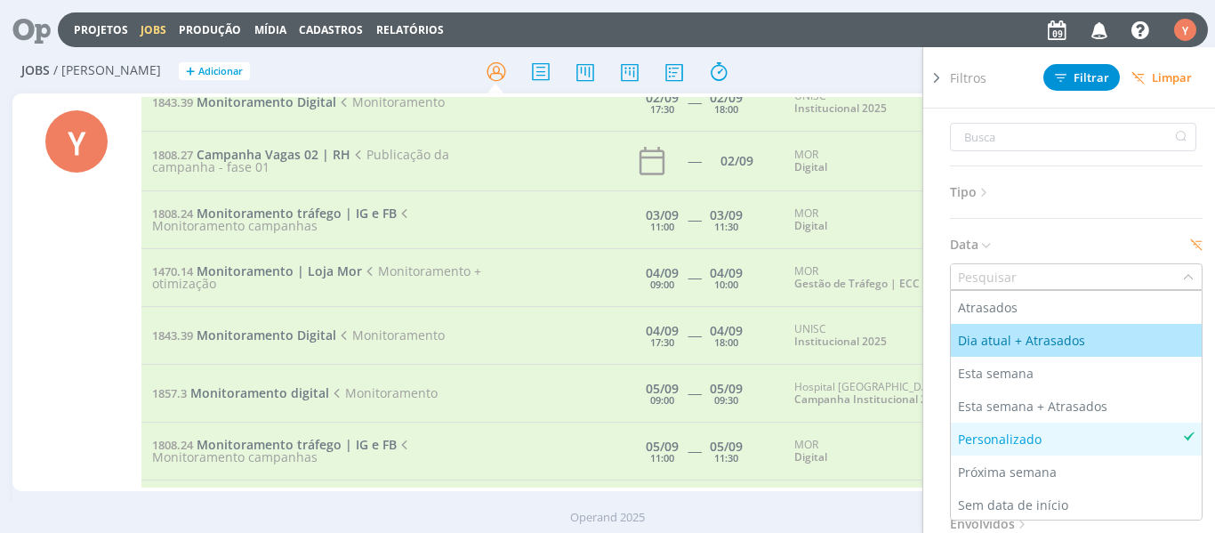
click at [1069, 344] on div "Dia atual + Atrasados" at bounding box center [1023, 340] width 131 height 19
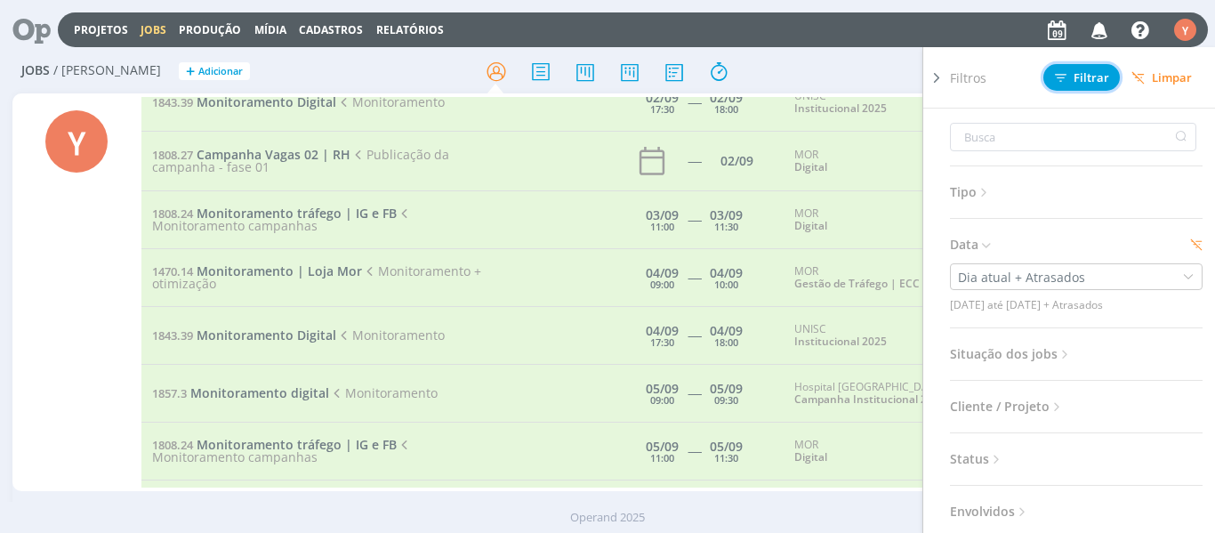
click at [1063, 72] on icon at bounding box center [1061, 78] width 12 height 12
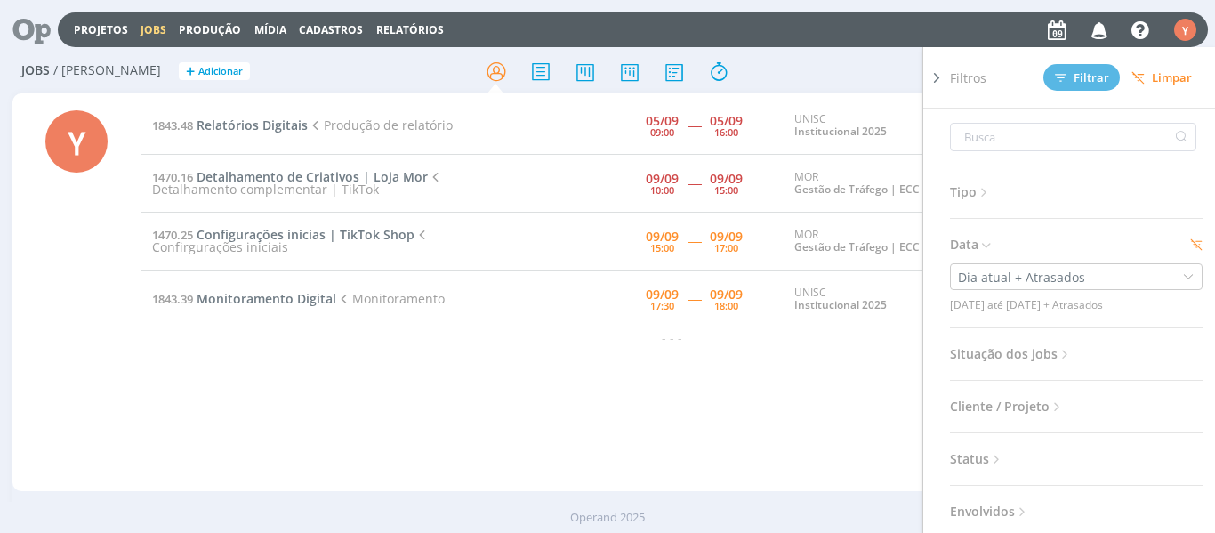
click at [931, 86] on icon at bounding box center [937, 77] width 18 height 19
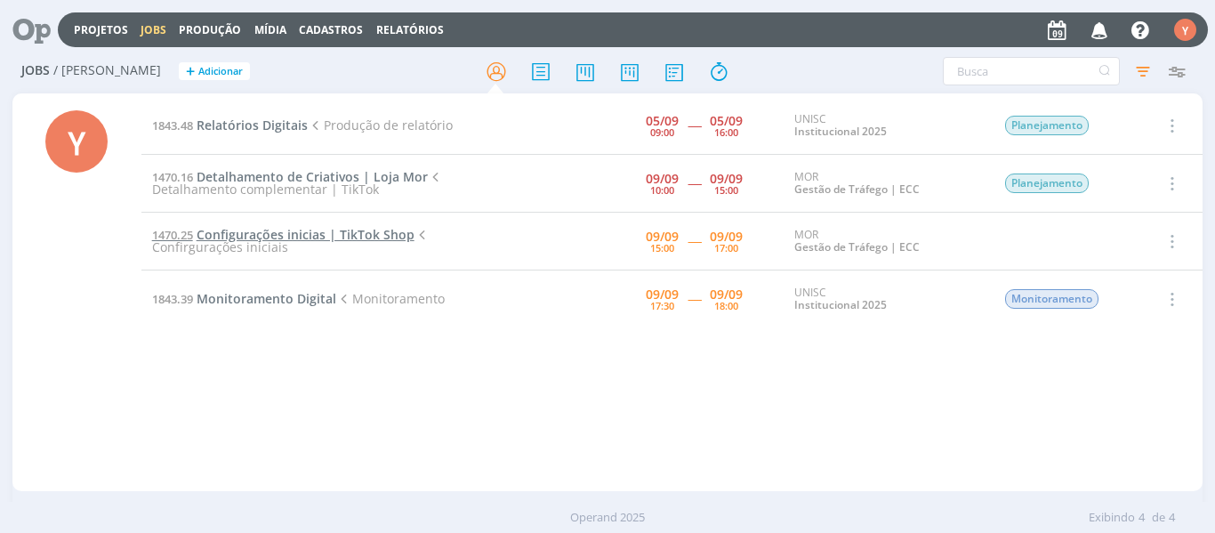
click at [304, 238] on span "Configurações inicias | TikTok Shop" at bounding box center [306, 234] width 218 height 17
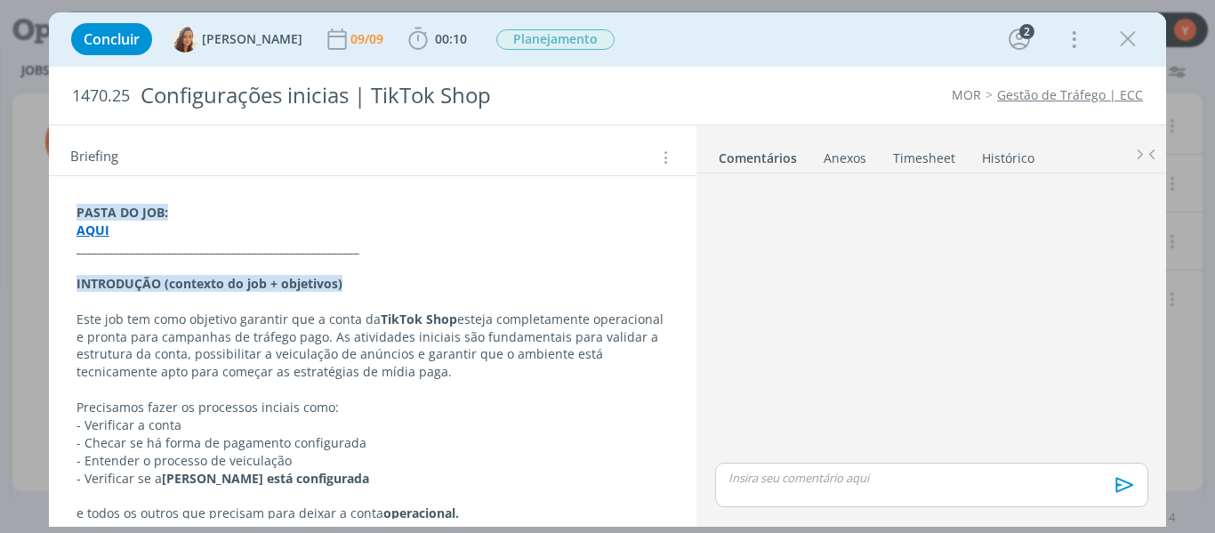
scroll to position [235, 0]
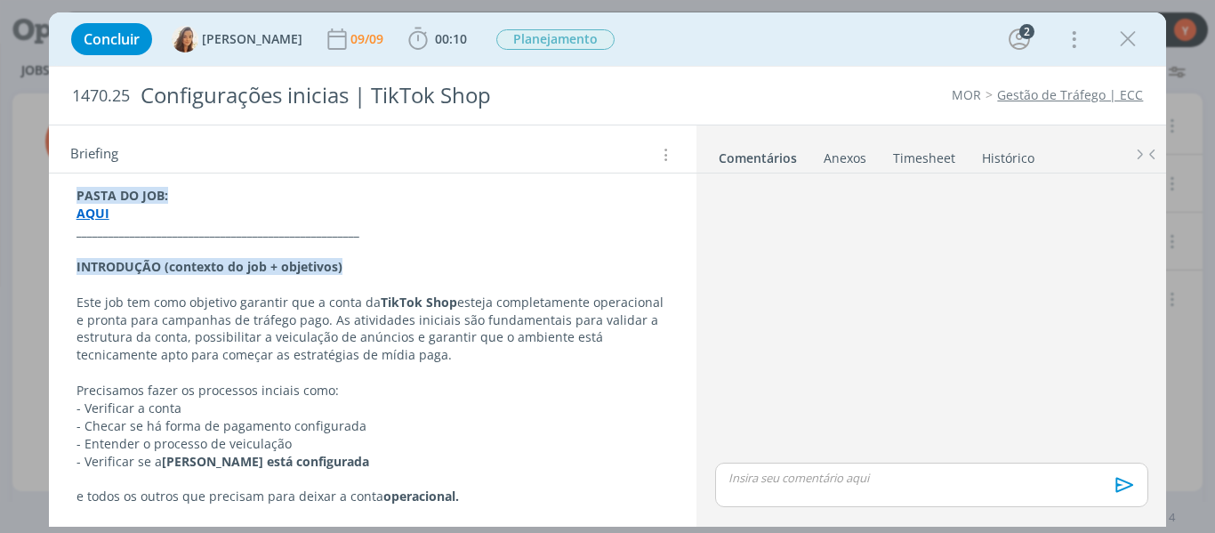
click at [93, 213] on strong "AQUI" at bounding box center [93, 213] width 33 height 17
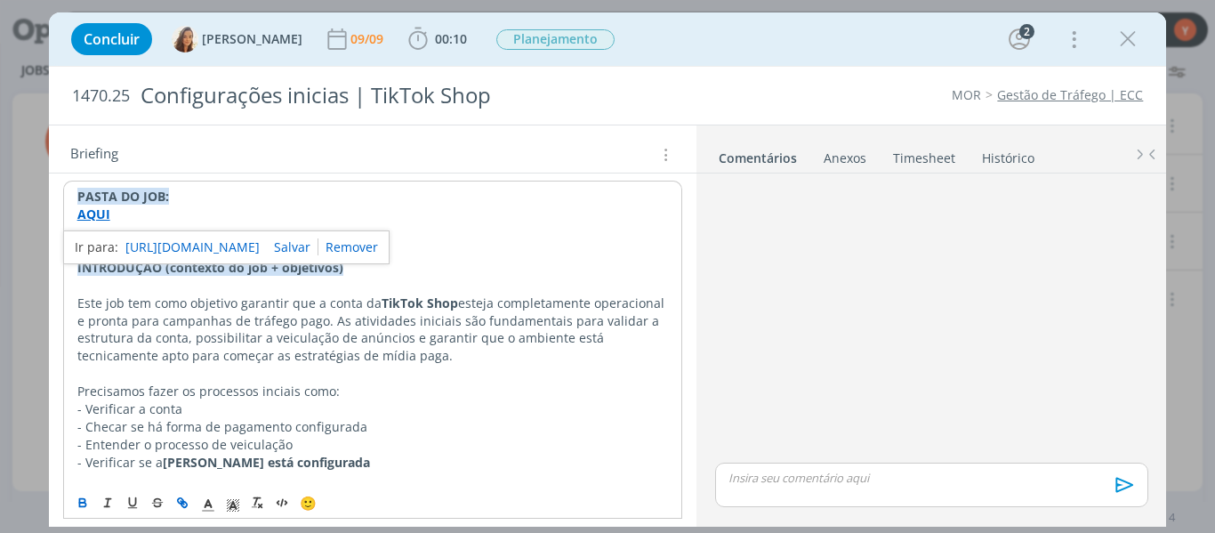
click at [164, 253] on link "[URL][DOMAIN_NAME]" at bounding box center [192, 247] width 134 height 23
click at [412, 286] on p "dialog" at bounding box center [373, 286] width 592 height 18
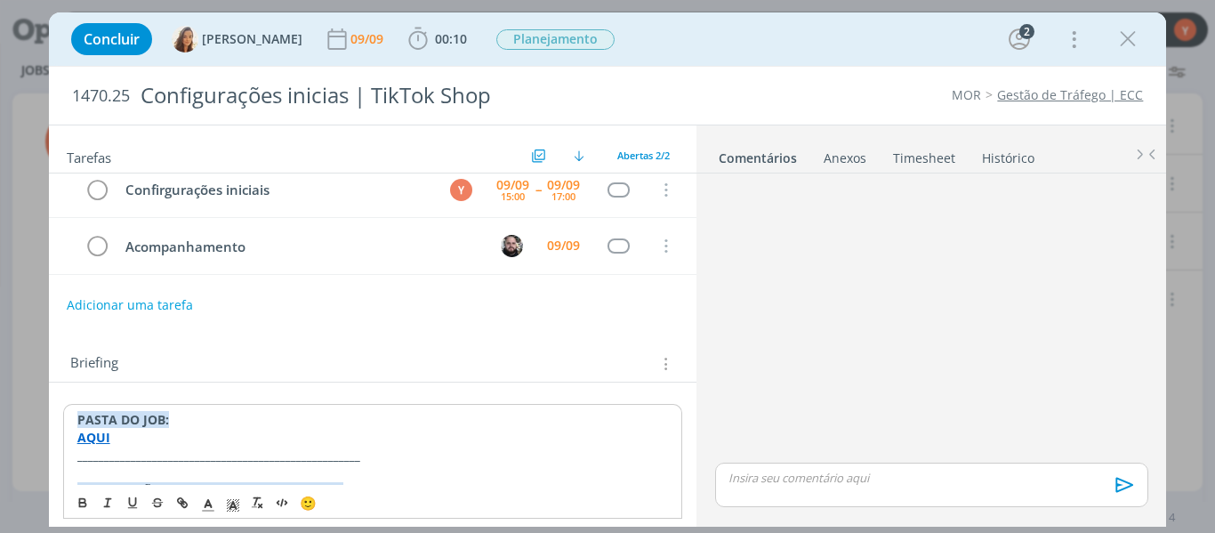
scroll to position [0, 0]
